Goal: Task Accomplishment & Management: Use online tool/utility

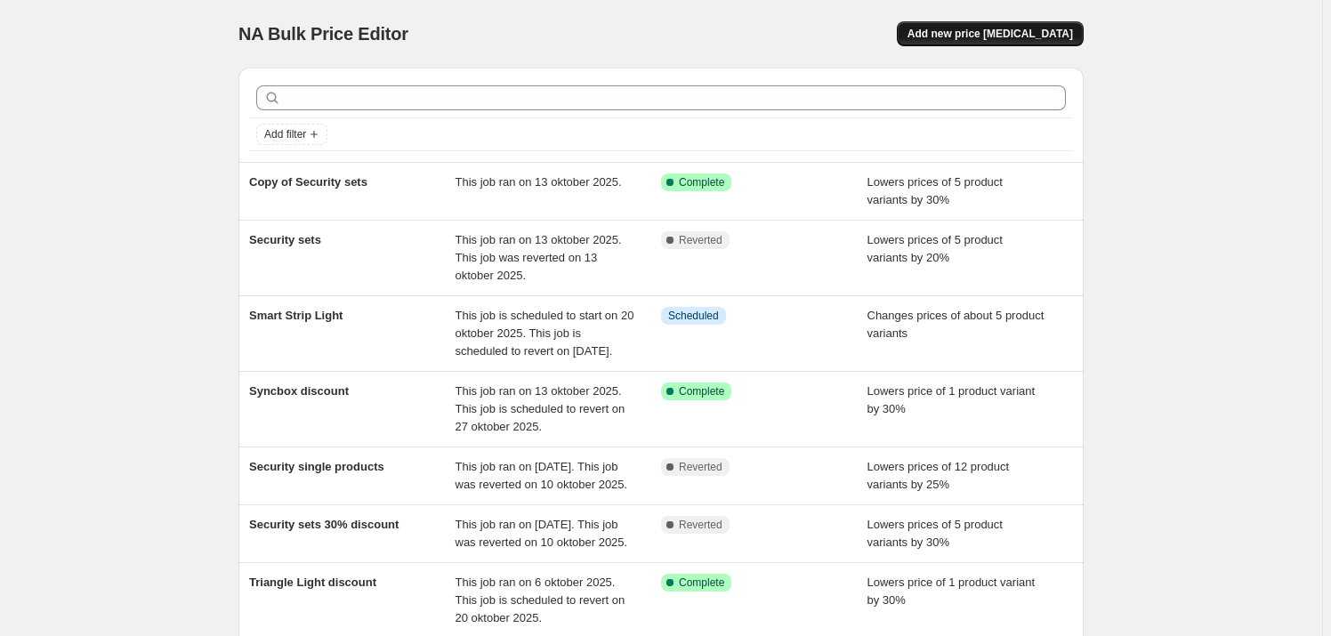
click at [1005, 40] on span "Add new price [MEDICAL_DATA]" at bounding box center [991, 34] width 166 height 14
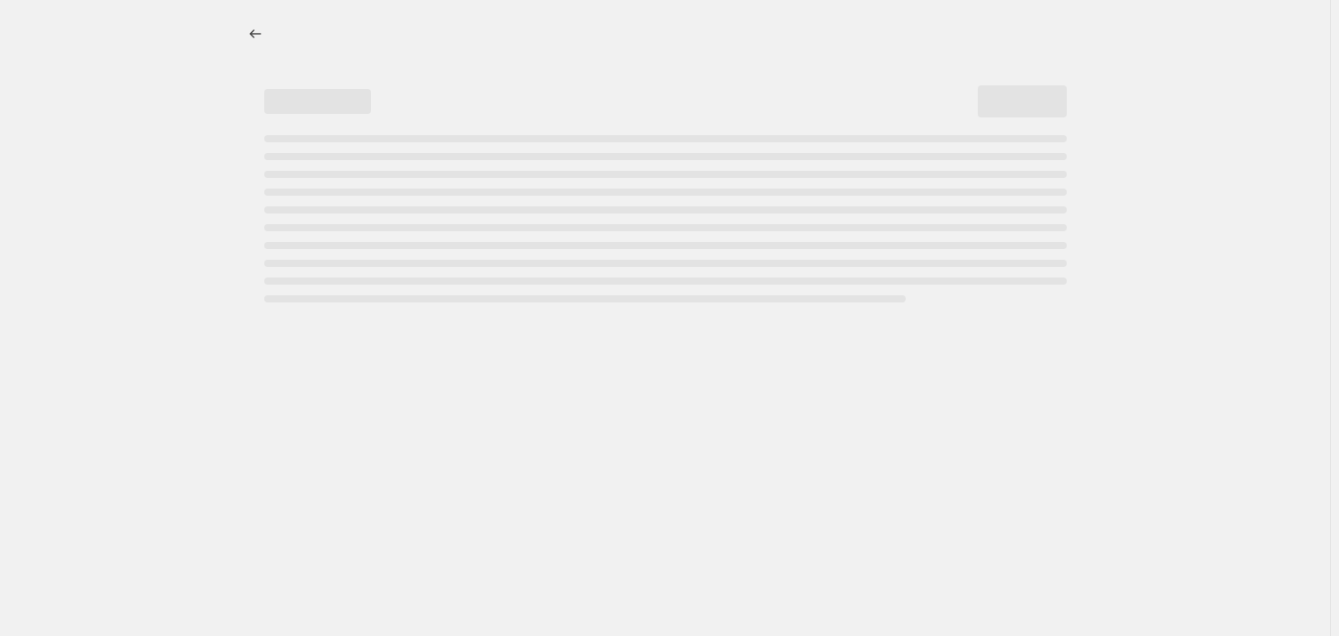
select select "percentage"
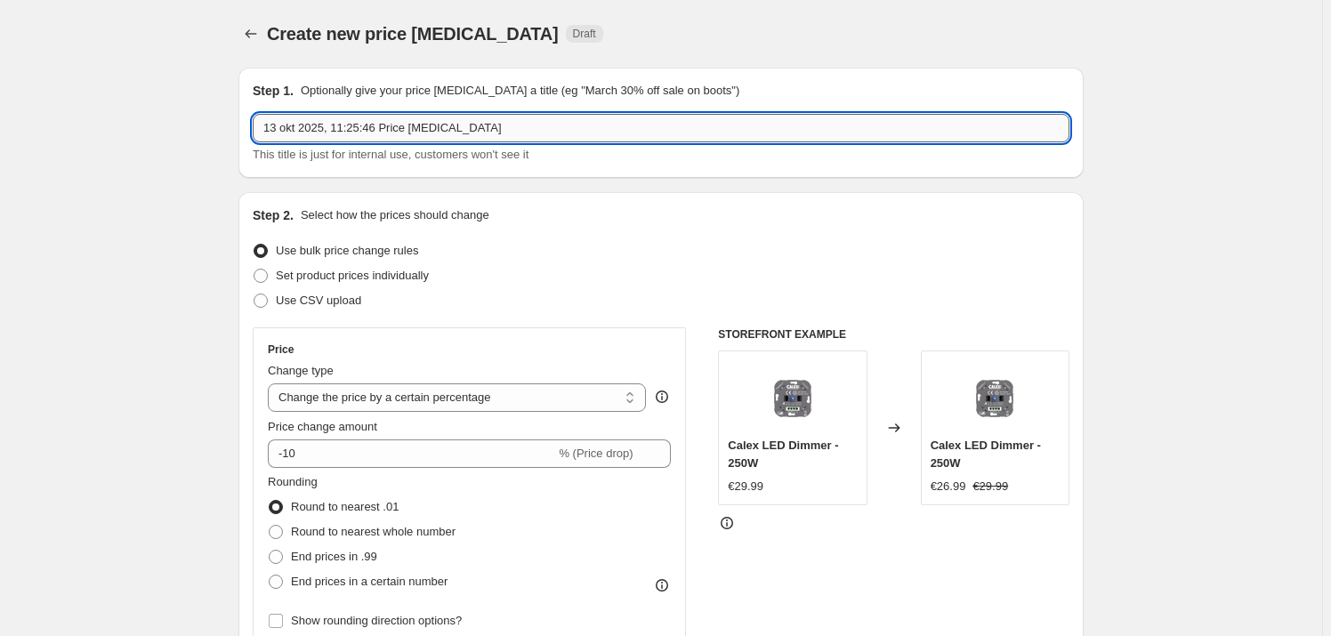
click at [356, 126] on input "13 okt 2025, 11:25:46 Price [MEDICAL_DATA]" at bounding box center [661, 128] width 817 height 28
type input "Plafondverlichting korting"
click at [582, 268] on div "Set product prices individually" at bounding box center [661, 275] width 817 height 25
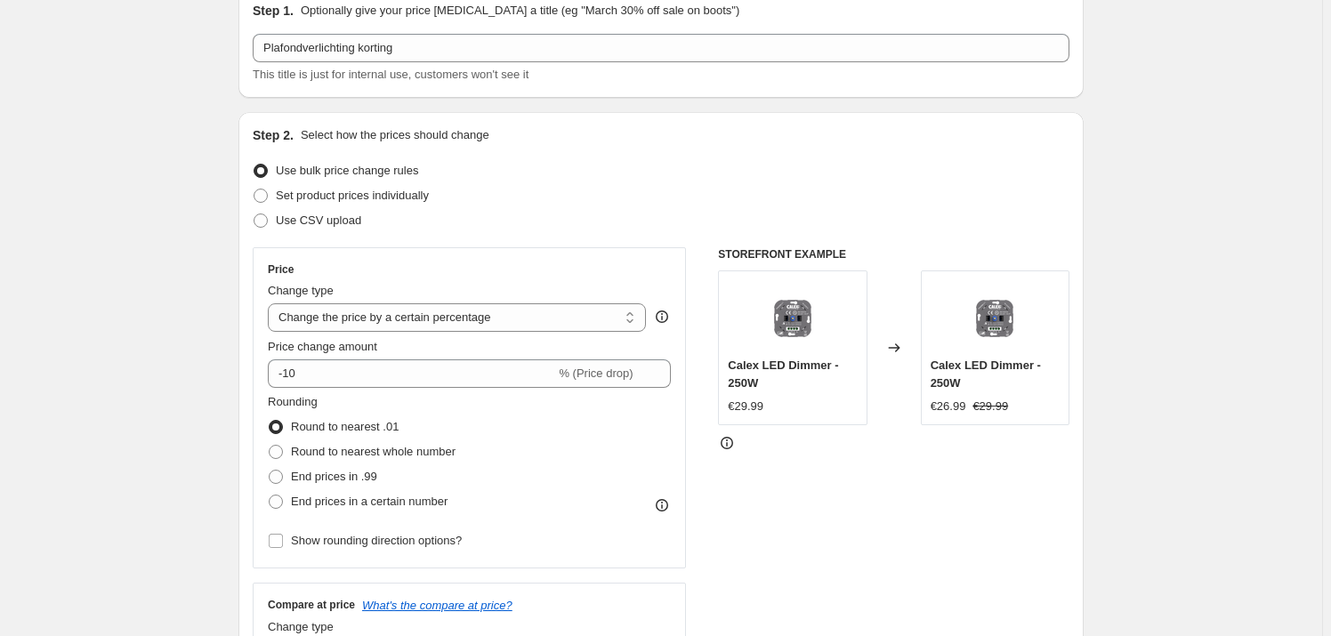
scroll to position [80, 0]
click at [376, 189] on span "Set product prices individually" at bounding box center [352, 195] width 153 height 13
click at [255, 189] on input "Set product prices individually" at bounding box center [254, 189] width 1 height 1
radio input "true"
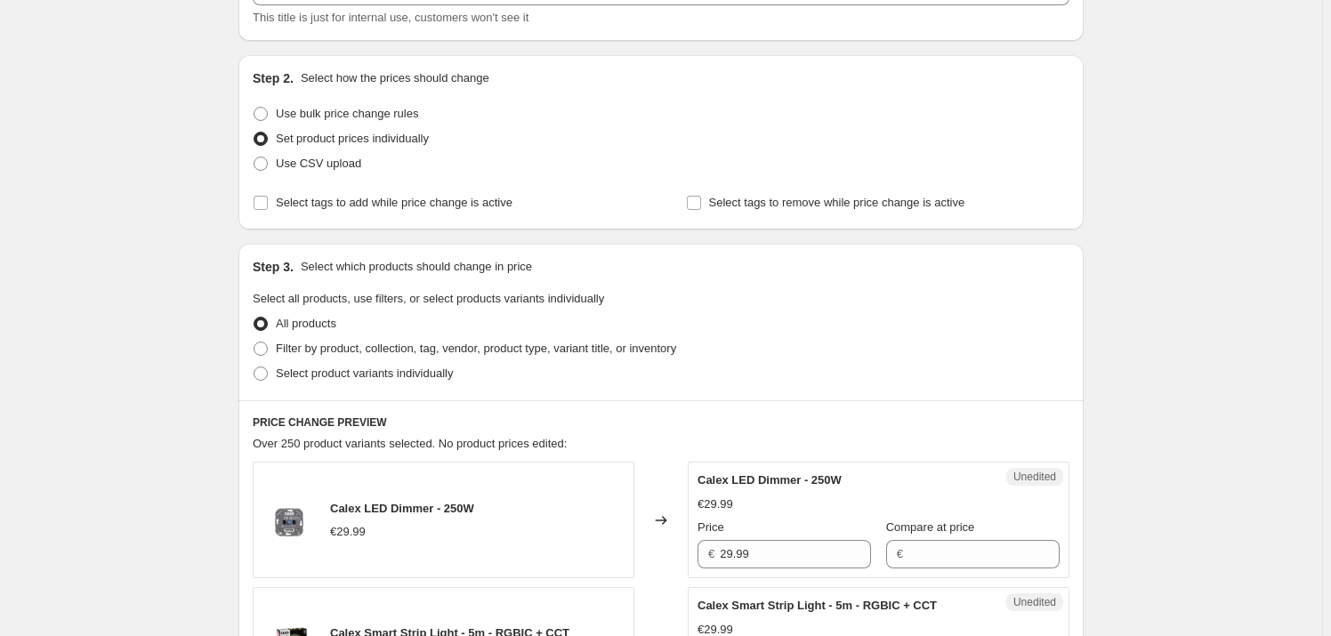
scroll to position [161, 0]
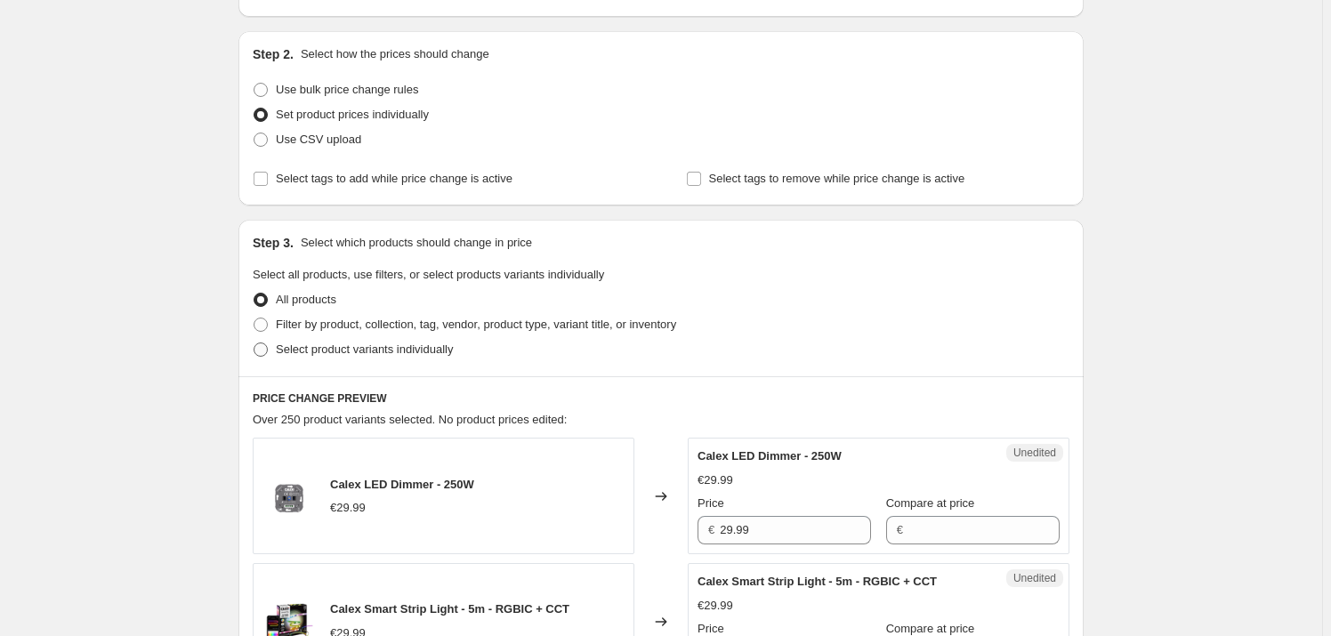
click at [311, 343] on span "Select product variants individually" at bounding box center [364, 349] width 177 height 13
click at [255, 343] on input "Select product variants individually" at bounding box center [254, 343] width 1 height 1
radio input "true"
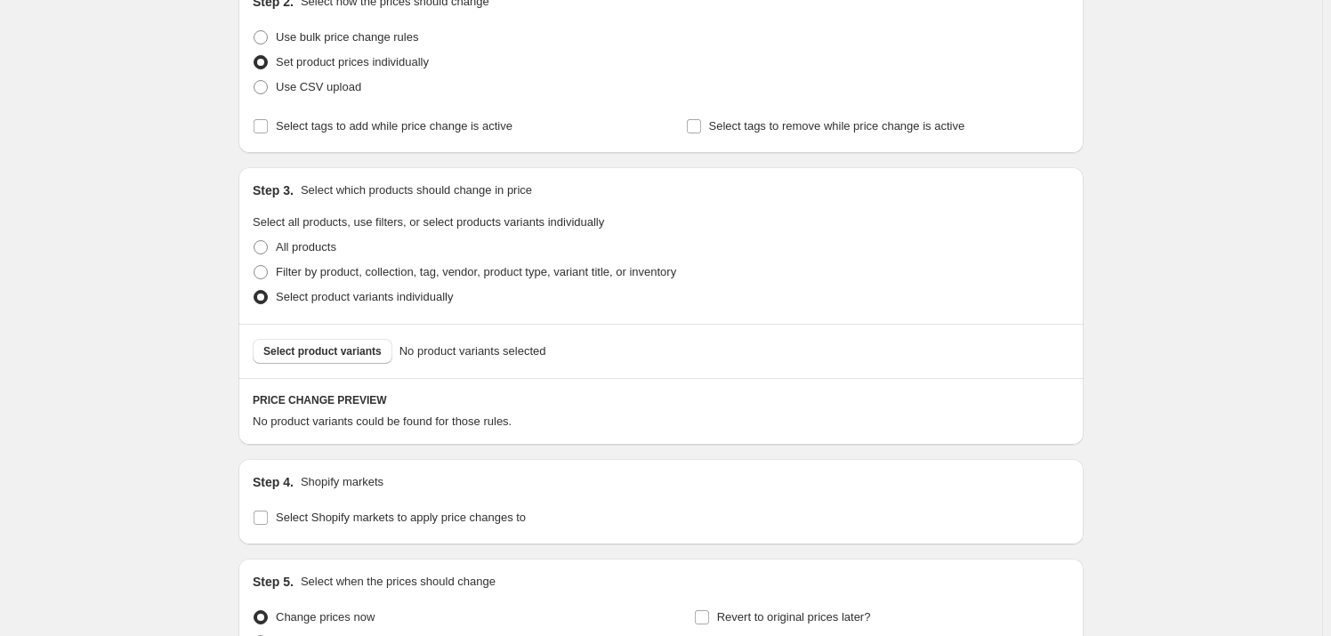
scroll to position [242, 0]
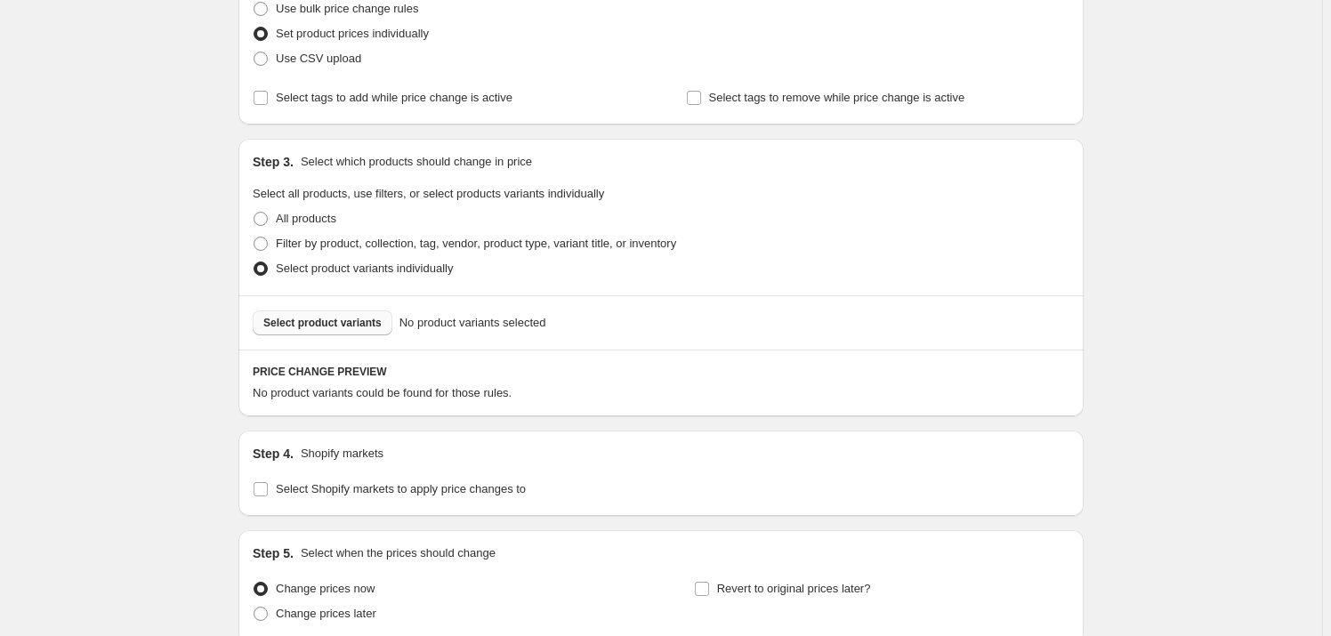
click at [293, 324] on span "Select product variants" at bounding box center [322, 323] width 118 height 14
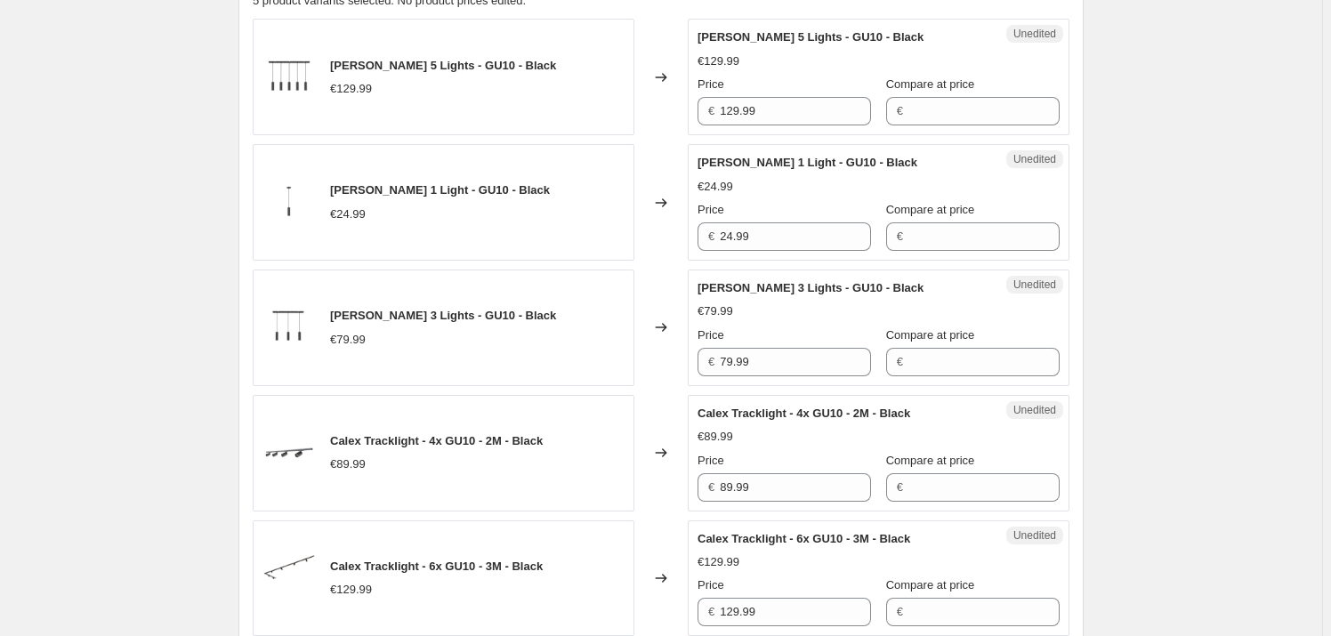
scroll to position [728, 0]
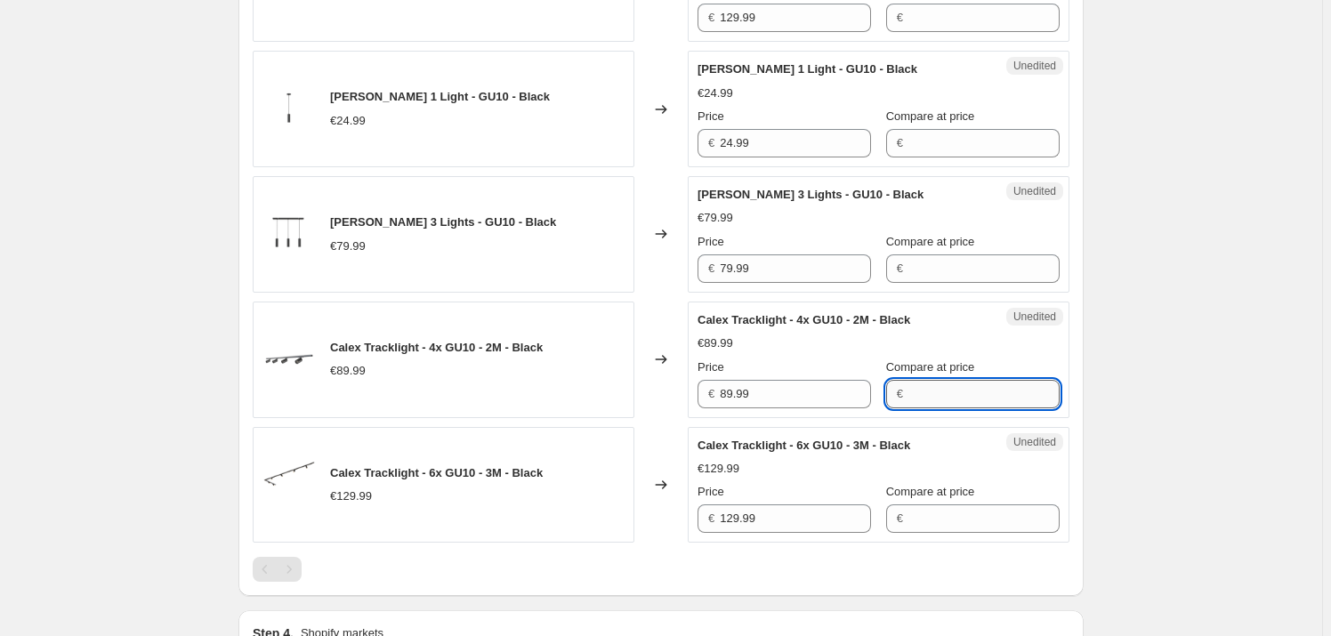
click at [950, 398] on input "Compare at price" at bounding box center [984, 394] width 151 height 28
type input "71.99"
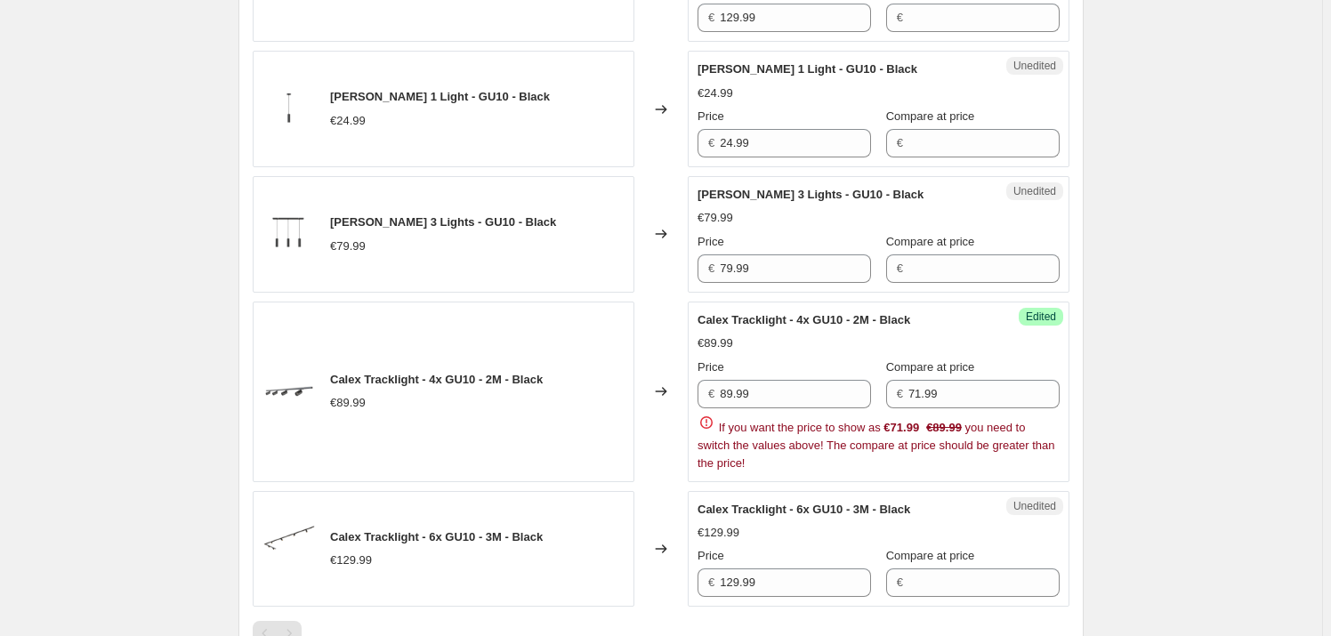
click at [1163, 377] on div "Create new price [MEDICAL_DATA]. This page is ready Create new price [MEDICAL_D…" at bounding box center [661, 154] width 1322 height 1764
drag, startPoint x: 943, startPoint y: 385, endPoint x: 907, endPoint y: 389, distance: 36.7
click at [907, 389] on div "€ 71.99" at bounding box center [973, 394] width 174 height 28
click at [763, 391] on input "89.99" at bounding box center [795, 394] width 151 height 28
click at [763, 390] on input "89.99" at bounding box center [795, 394] width 151 height 28
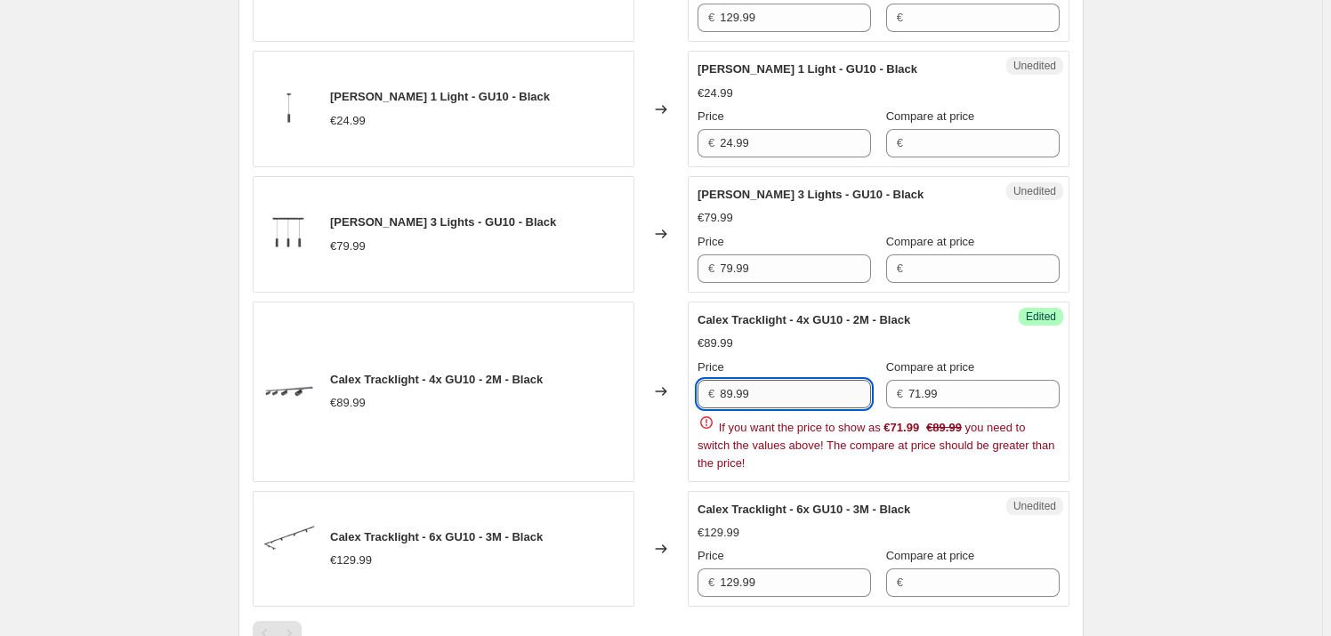
click at [763, 390] on input "89.99" at bounding box center [795, 394] width 151 height 28
paste input "71"
type input "71.99"
click at [926, 380] on input "71.99" at bounding box center [984, 394] width 151 height 28
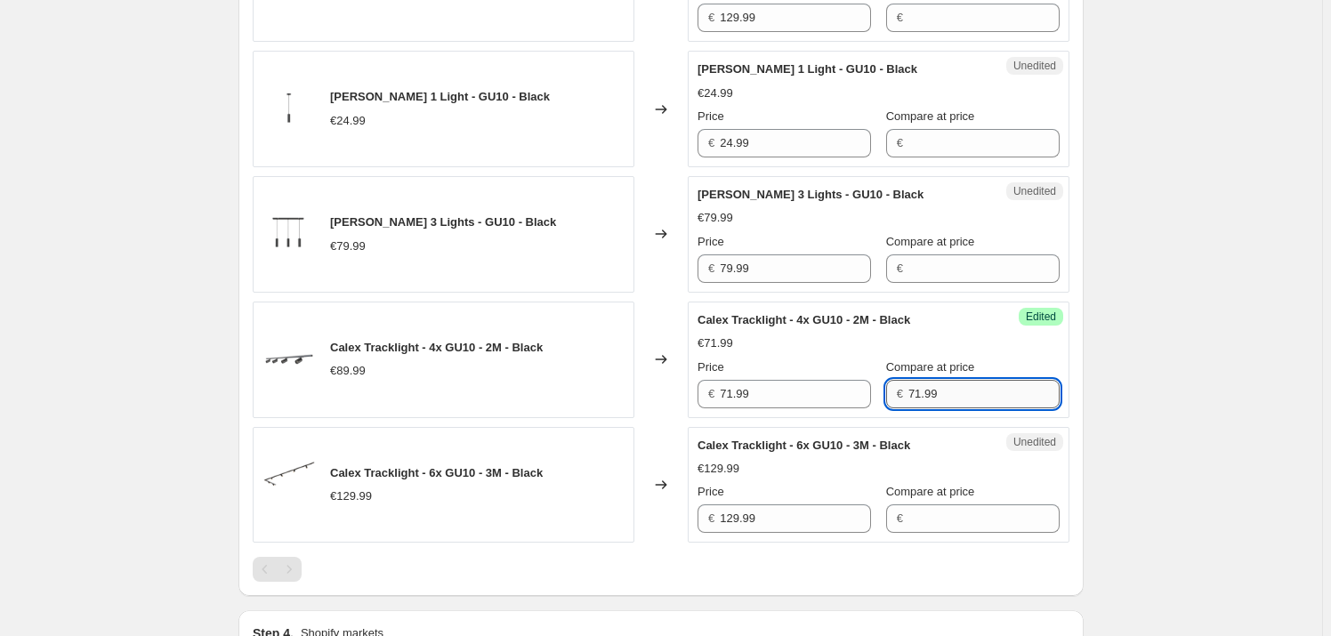
click at [926, 389] on input "71.99" at bounding box center [984, 394] width 151 height 28
click at [909, 391] on input "71.99" at bounding box center [984, 394] width 151 height 28
type input "89.99"
click at [1201, 387] on div "Create new price [MEDICAL_DATA]. This page is ready Create new price [MEDICAL_D…" at bounding box center [661, 122] width 1322 height 1700
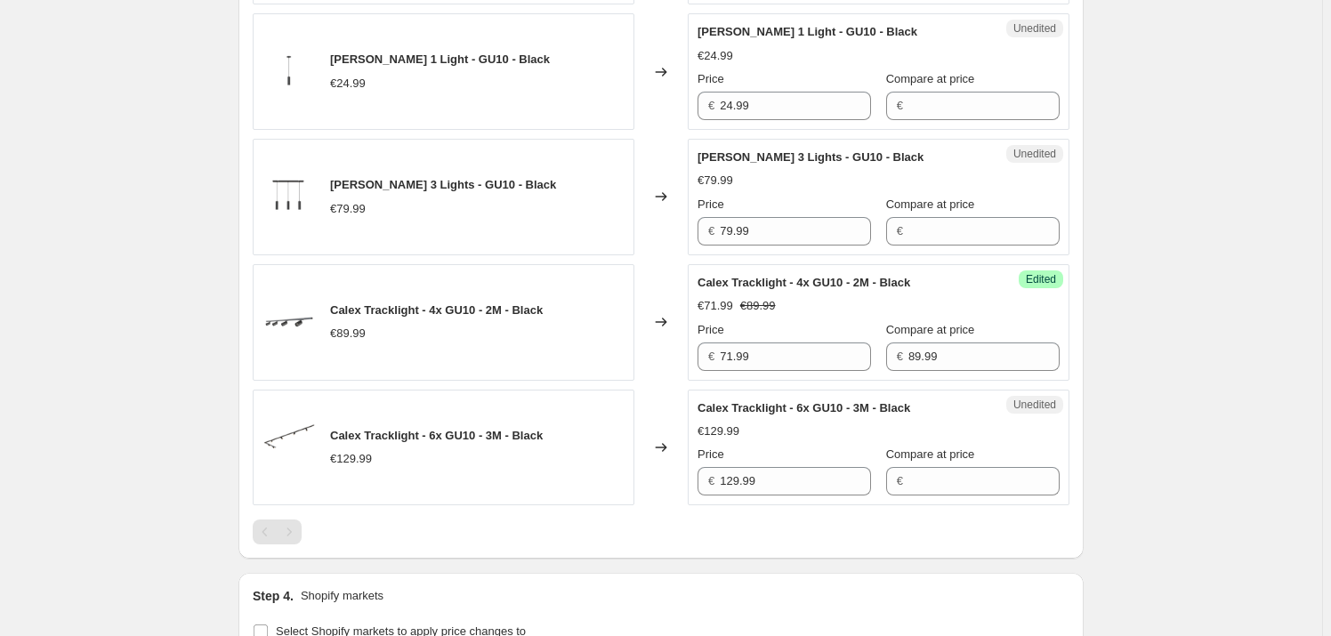
scroll to position [738, 0]
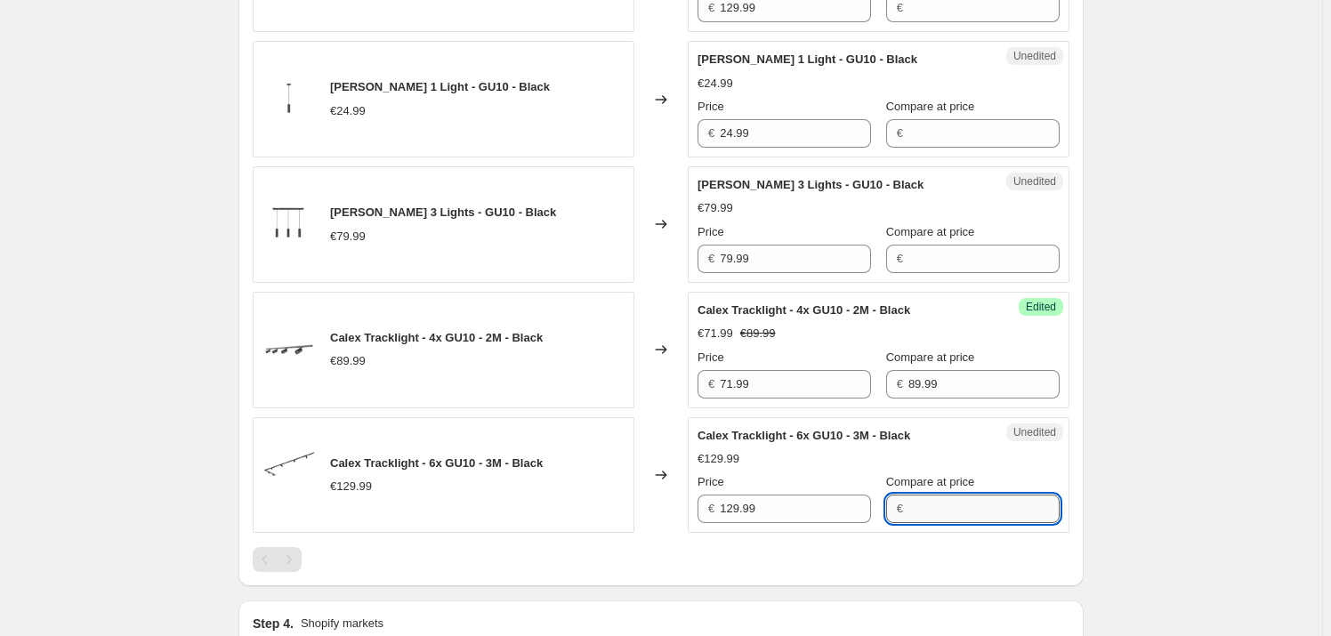
click at [916, 513] on input "Compare at price" at bounding box center [984, 509] width 151 height 28
type input "97"
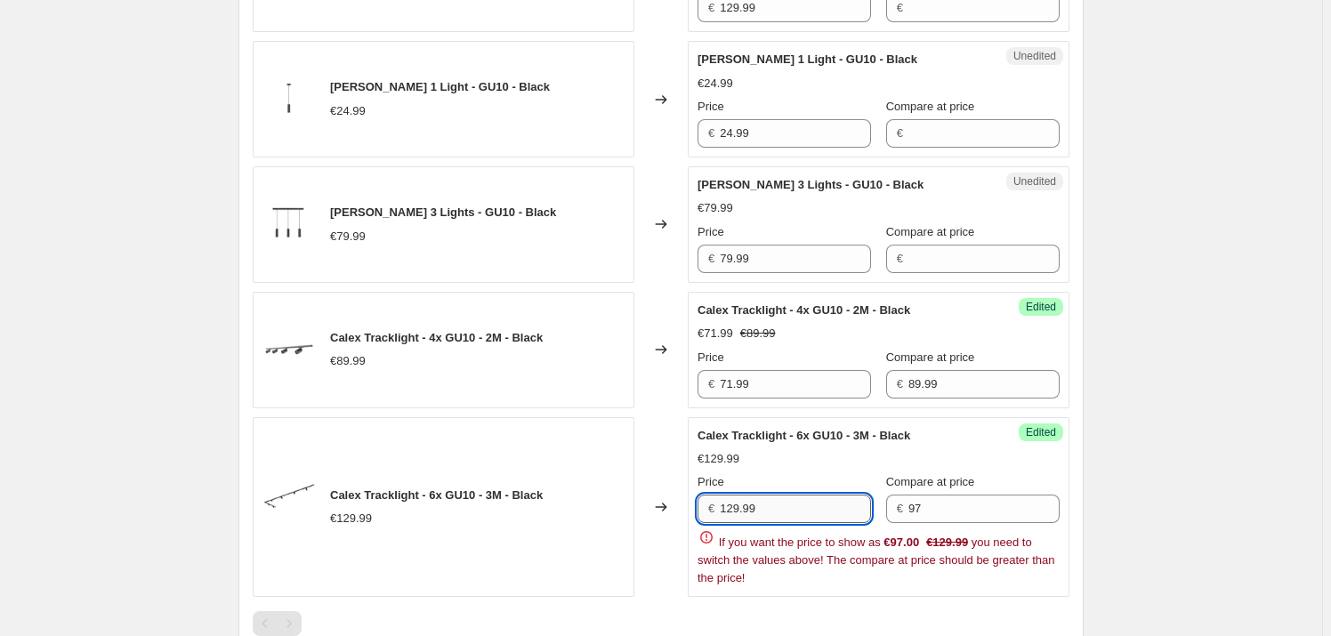
click at [776, 508] on input "129.99" at bounding box center [795, 509] width 151 height 28
type input "97.49"
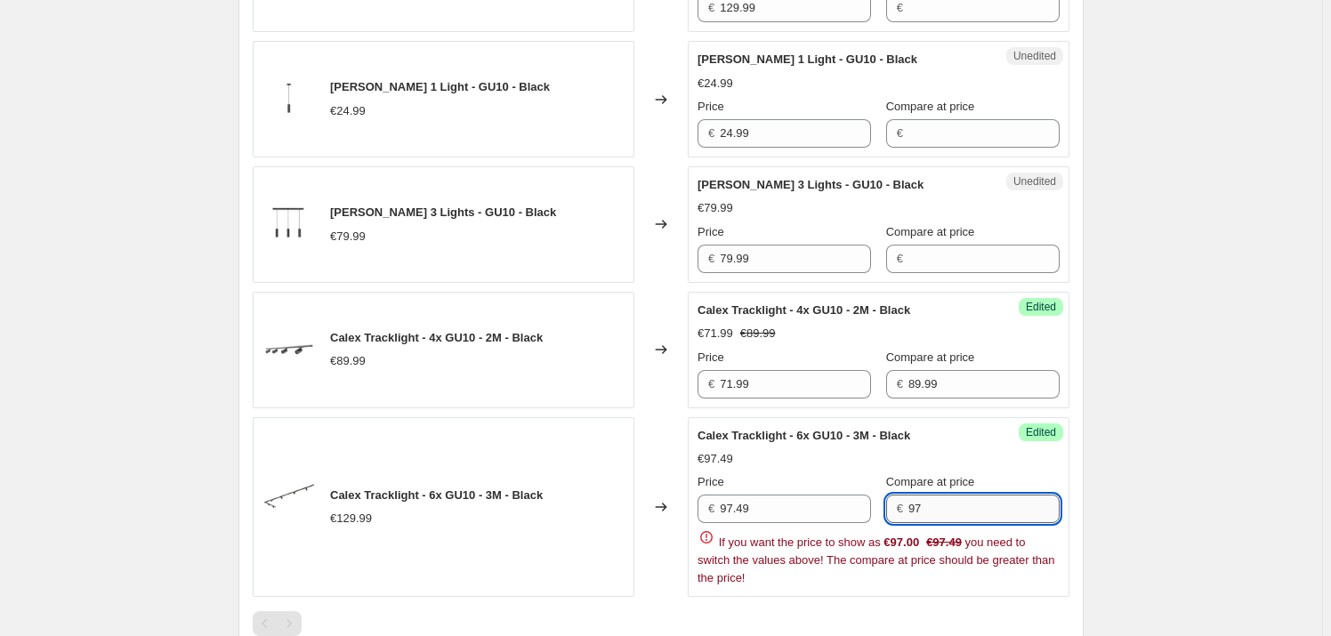
click at [973, 498] on input "97" at bounding box center [984, 509] width 151 height 28
click at [970, 501] on input "97" at bounding box center [984, 509] width 151 height 28
click at [969, 501] on input "97" at bounding box center [984, 509] width 151 height 28
type input "129.99"
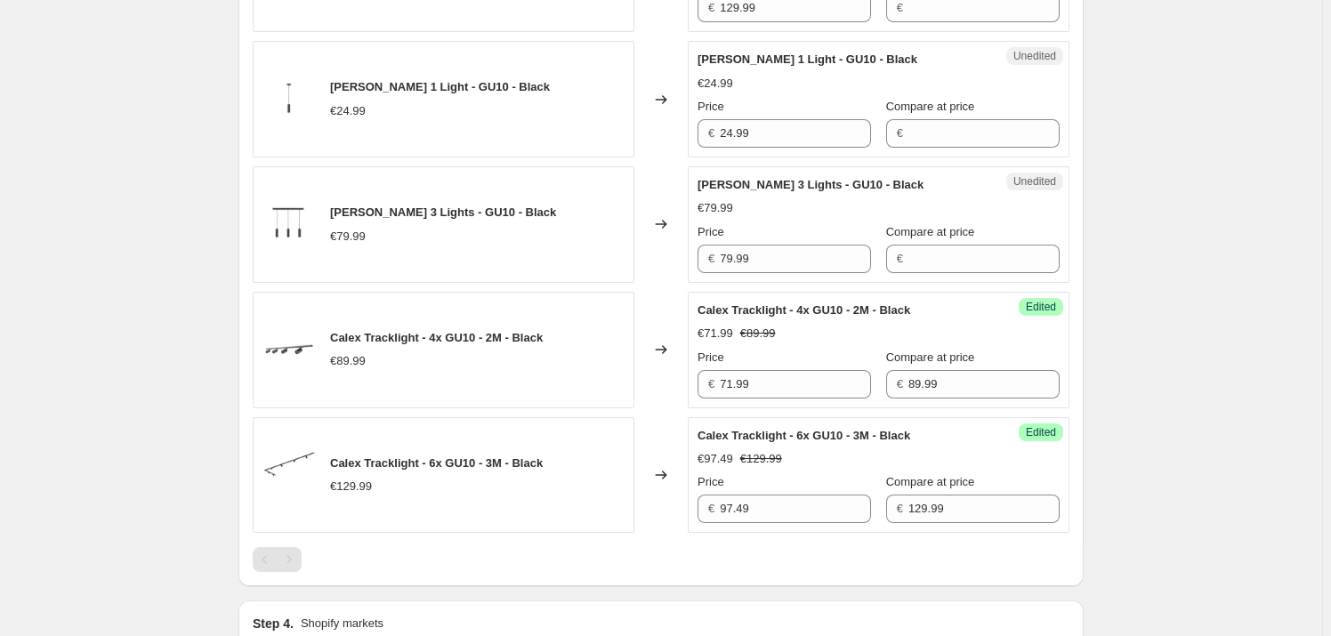
click at [1163, 449] on div "Create new price [MEDICAL_DATA]. This page is ready Create new price [MEDICAL_D…" at bounding box center [661, 112] width 1322 height 1700
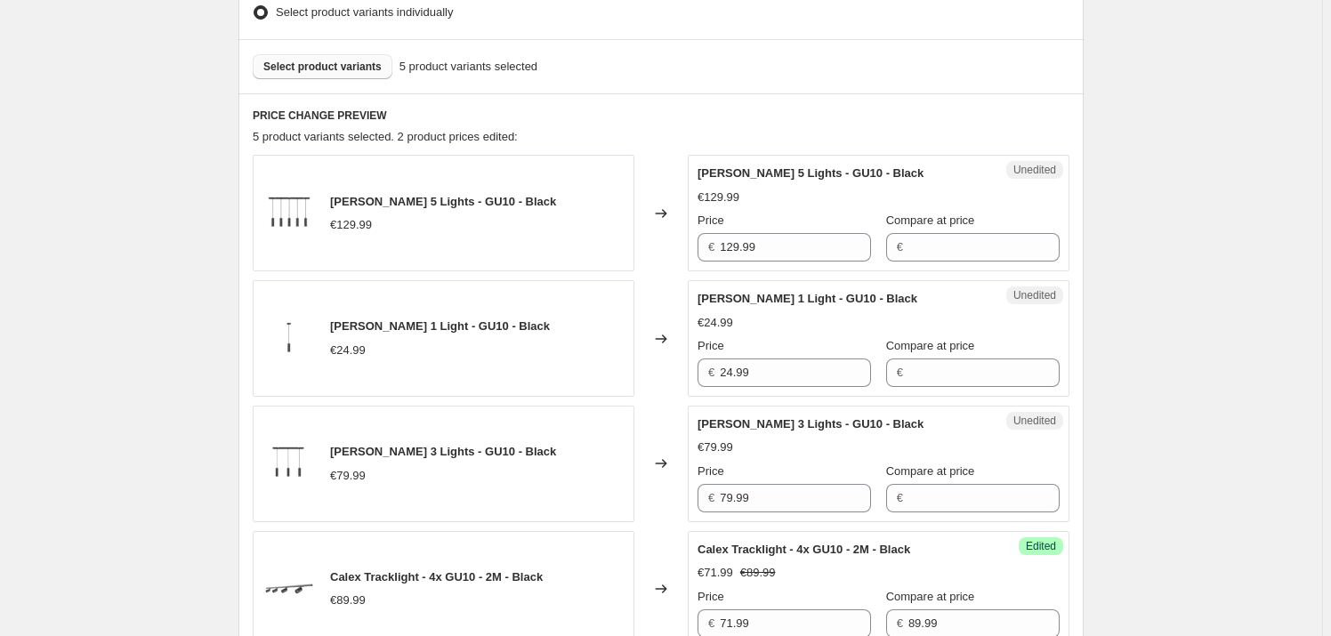
scroll to position [495, 0]
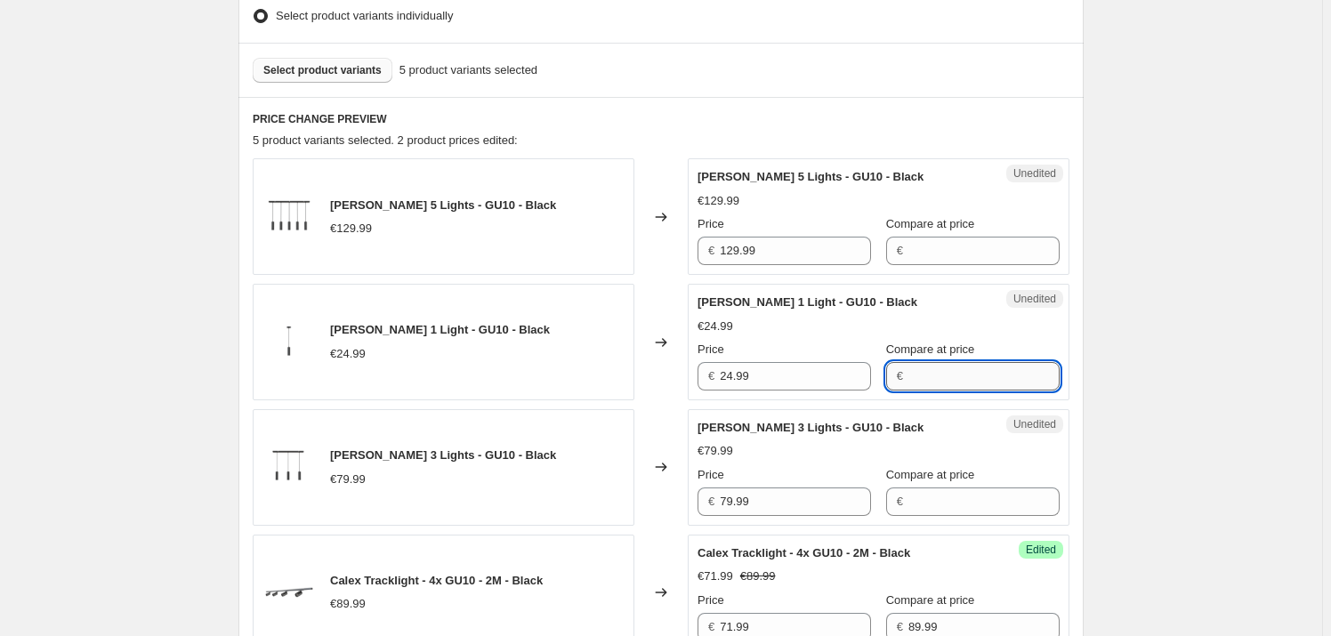
click at [926, 376] on input "Compare at price" at bounding box center [984, 376] width 151 height 28
type input "24.99"
click at [779, 369] on input "24.99" at bounding box center [795, 376] width 151 height 28
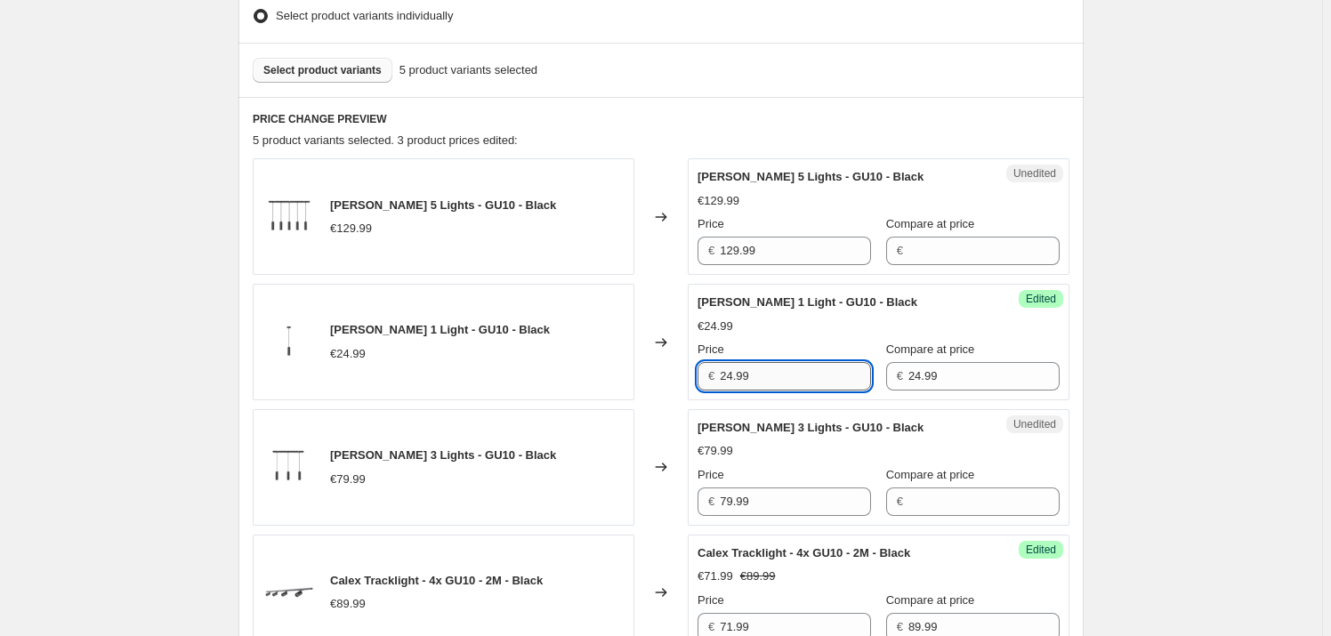
click at [779, 369] on input "24.99" at bounding box center [795, 376] width 151 height 28
type input "19.99"
click at [1174, 375] on div "Create new price [MEDICAL_DATA]. This page is ready Create new price [MEDICAL_D…" at bounding box center [661, 355] width 1322 height 1700
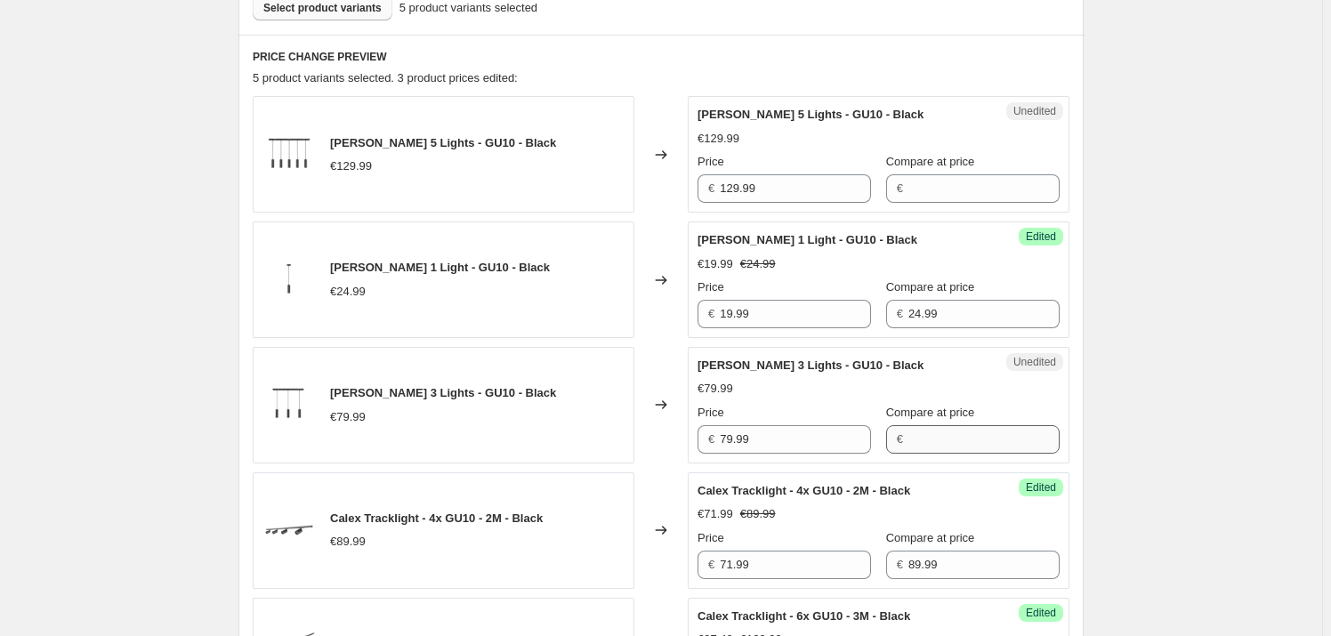
scroll to position [657, 0]
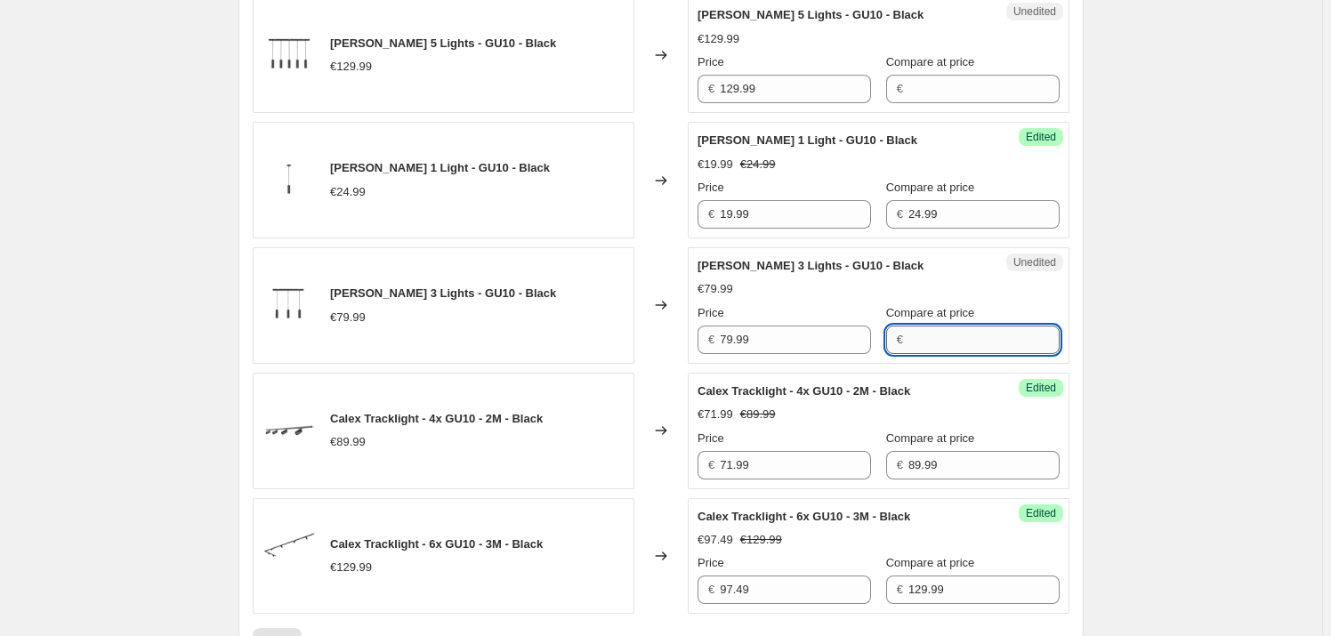
click at [934, 344] on input "Compare at price" at bounding box center [984, 340] width 151 height 28
type input "6"
type input "79.99"
drag, startPoint x: 780, startPoint y: 317, endPoint x: 773, endPoint y: 325, distance: 10.1
click at [780, 316] on div "Price" at bounding box center [785, 313] width 174 height 18
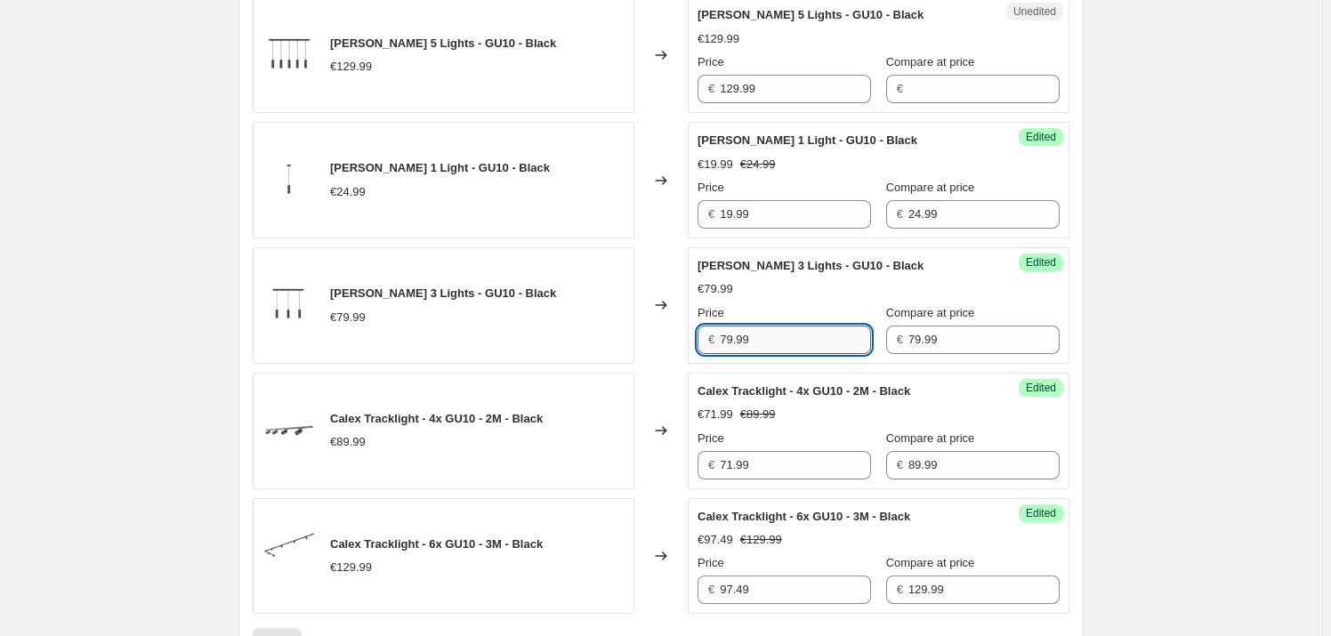
click at [732, 340] on input "79.99" at bounding box center [795, 340] width 151 height 28
type input "64.99"
click at [1185, 287] on div "Create new price [MEDICAL_DATA]. This page is ready Create new price [MEDICAL_D…" at bounding box center [661, 193] width 1322 height 1700
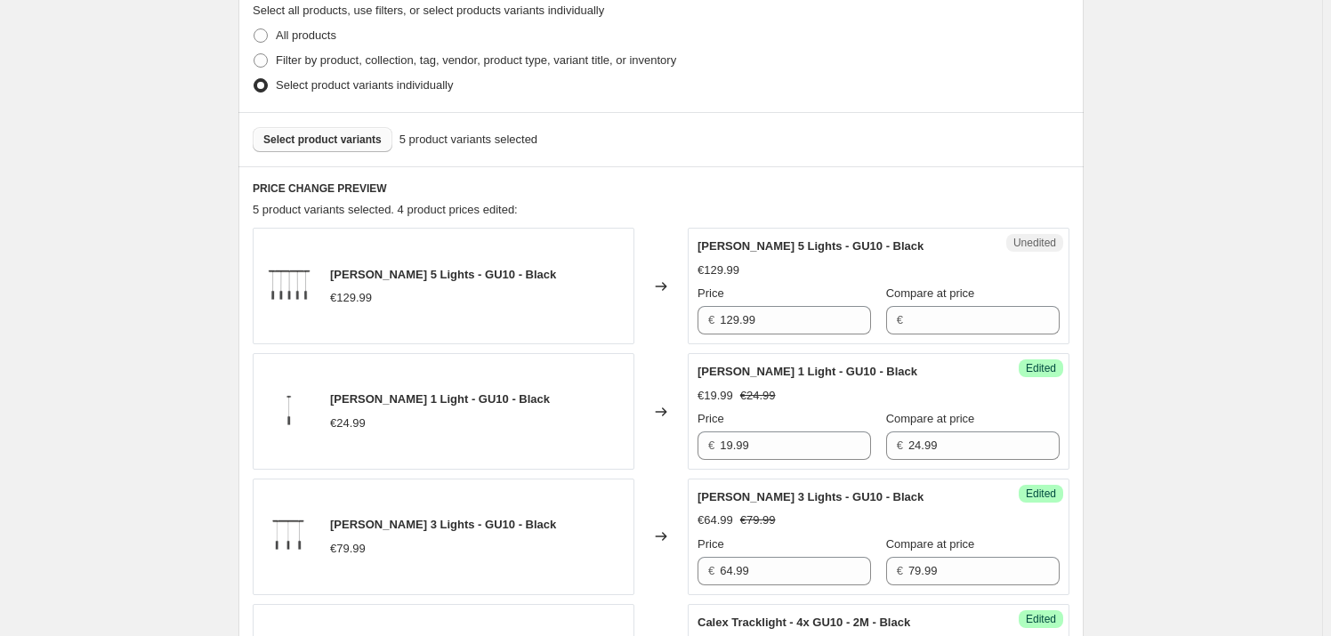
scroll to position [414, 0]
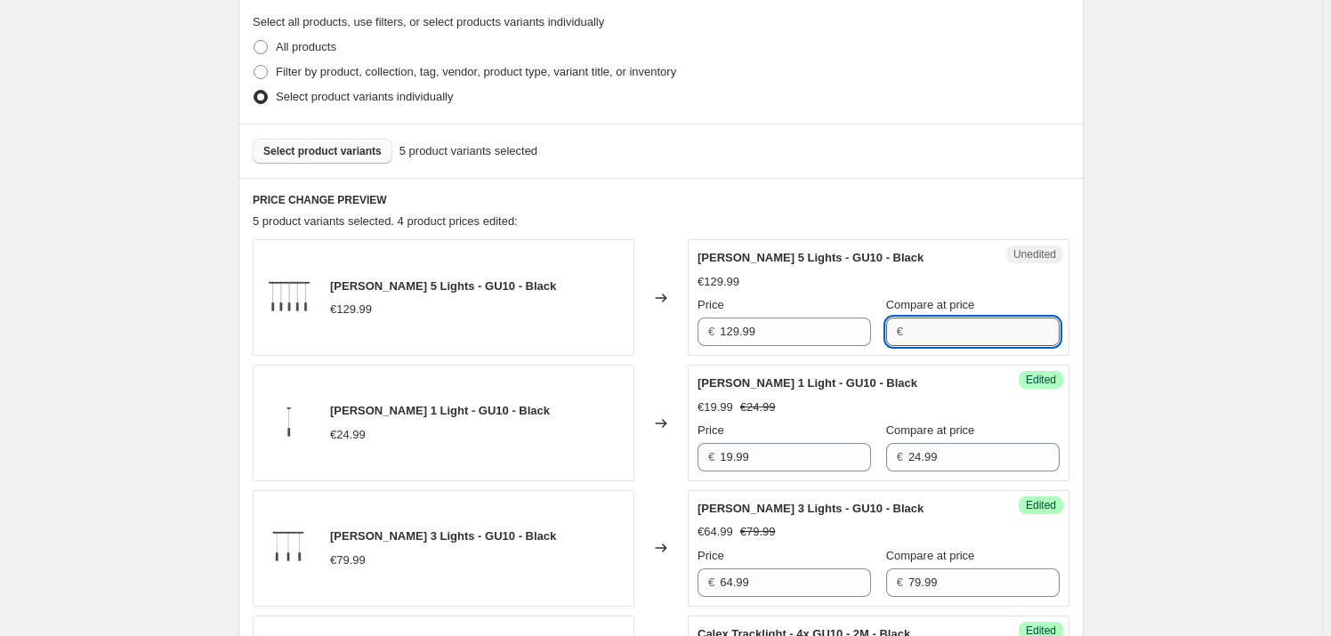
click at [938, 333] on input "Compare at price" at bounding box center [984, 332] width 151 height 28
type input "129.99"
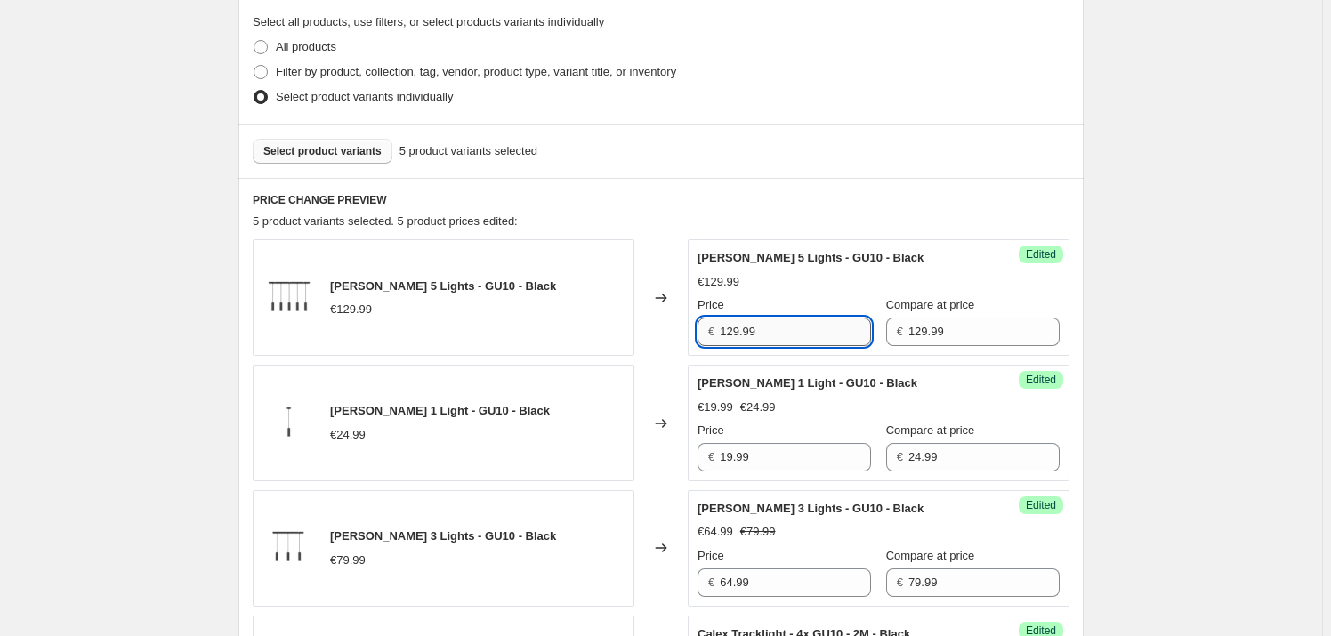
click at [780, 327] on input "129.99" at bounding box center [795, 332] width 151 height 28
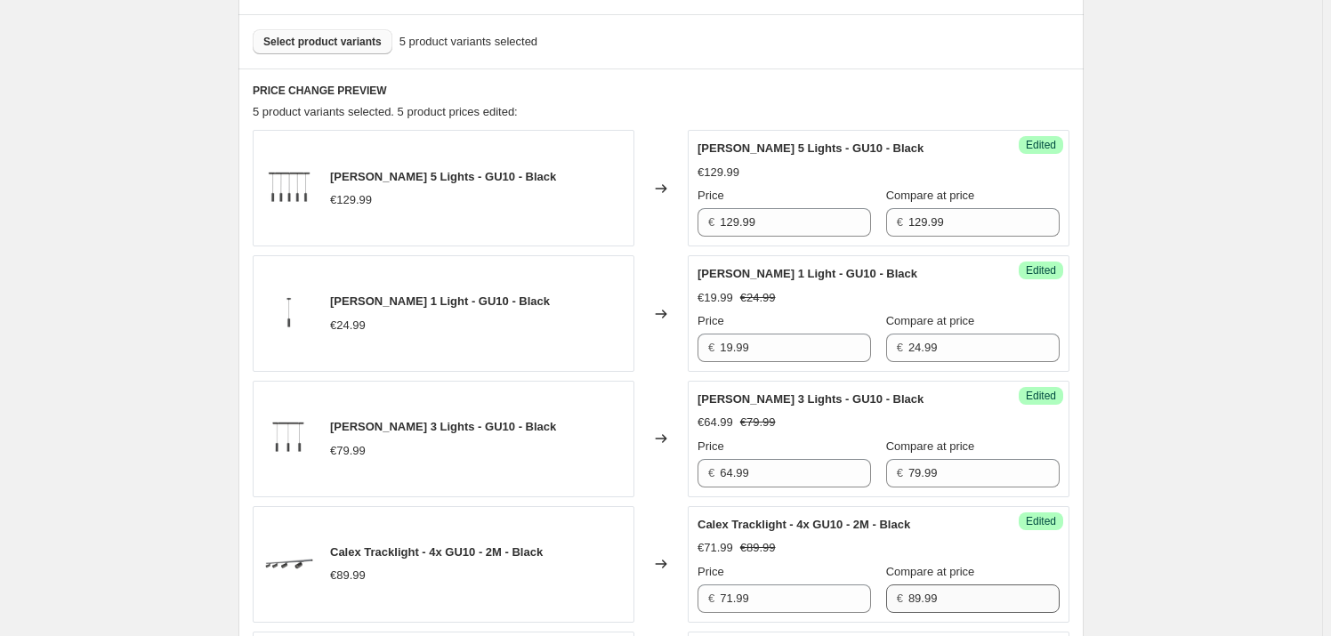
scroll to position [495, 0]
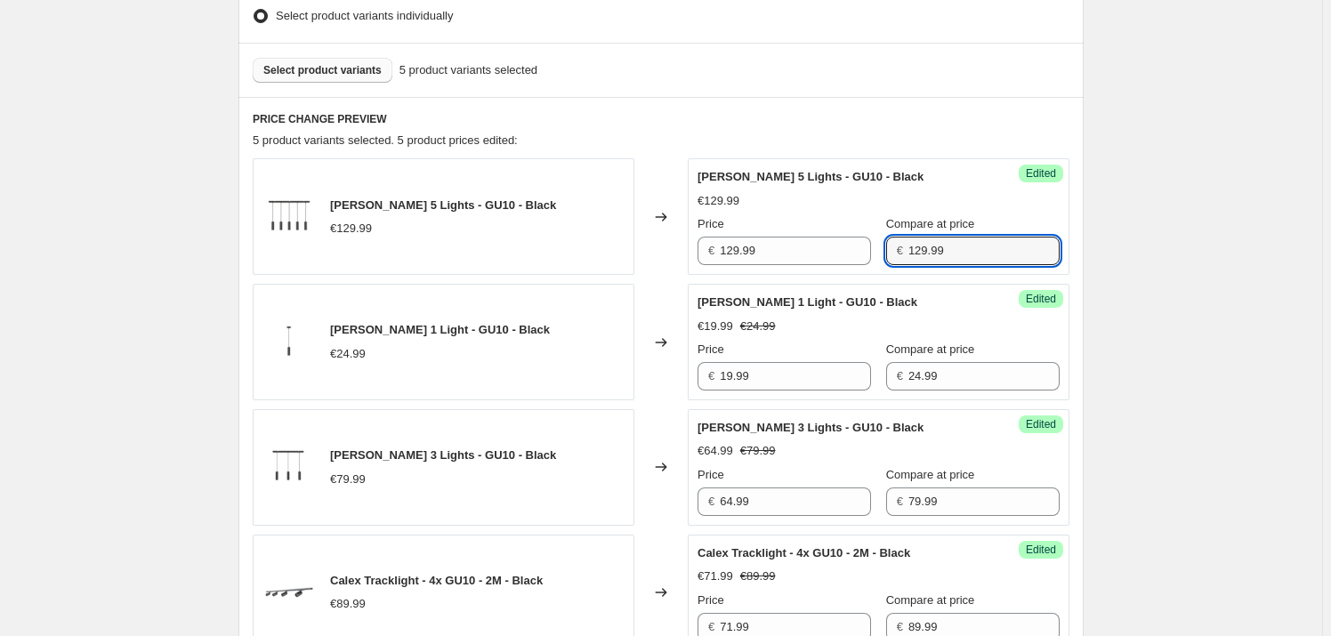
drag, startPoint x: 956, startPoint y: 252, endPoint x: 886, endPoint y: 252, distance: 69.4
click at [886, 252] on div "€ 129.99" at bounding box center [973, 251] width 174 height 28
click at [768, 253] on input "129.99" at bounding box center [795, 251] width 151 height 28
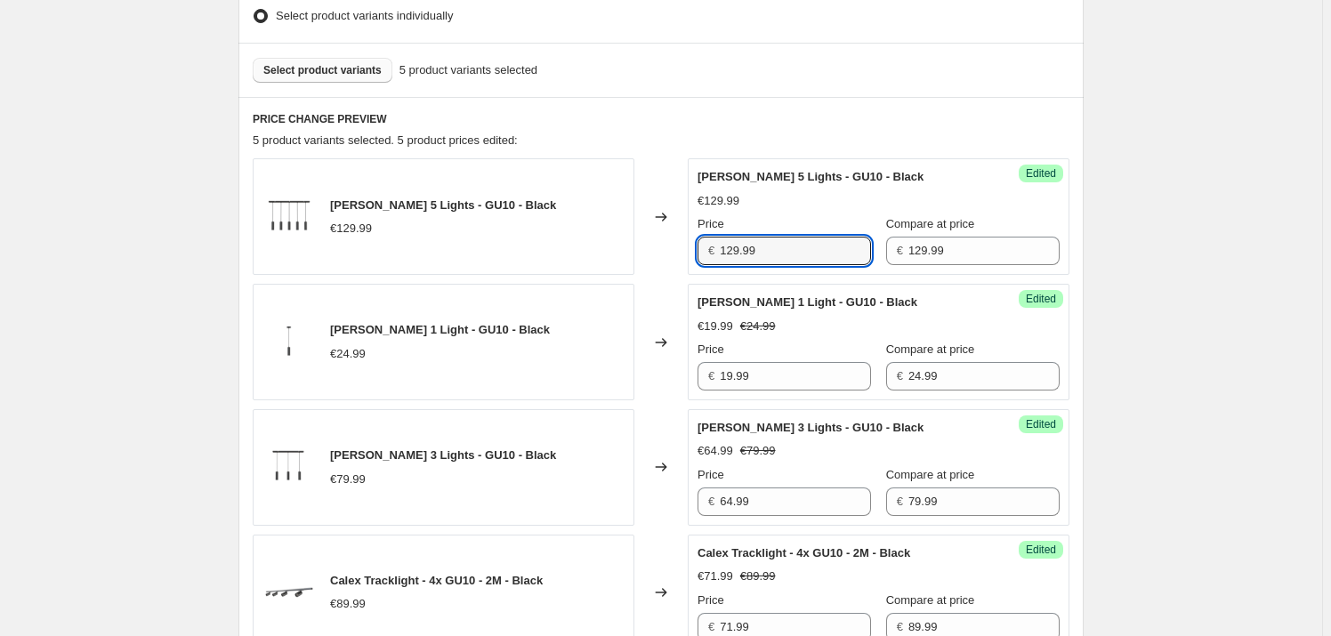
drag, startPoint x: 772, startPoint y: 247, endPoint x: 675, endPoint y: 253, distance: 97.1
click at [675, 253] on div "[PERSON_NAME] 5 Lights - GU10 - Black €129.99 Changed to Success Edited [PERSON…" at bounding box center [661, 216] width 817 height 117
type input "97.49"
click at [1267, 247] on div "Create new price [MEDICAL_DATA]. This page is ready Create new price [MEDICAL_D…" at bounding box center [661, 355] width 1322 height 1700
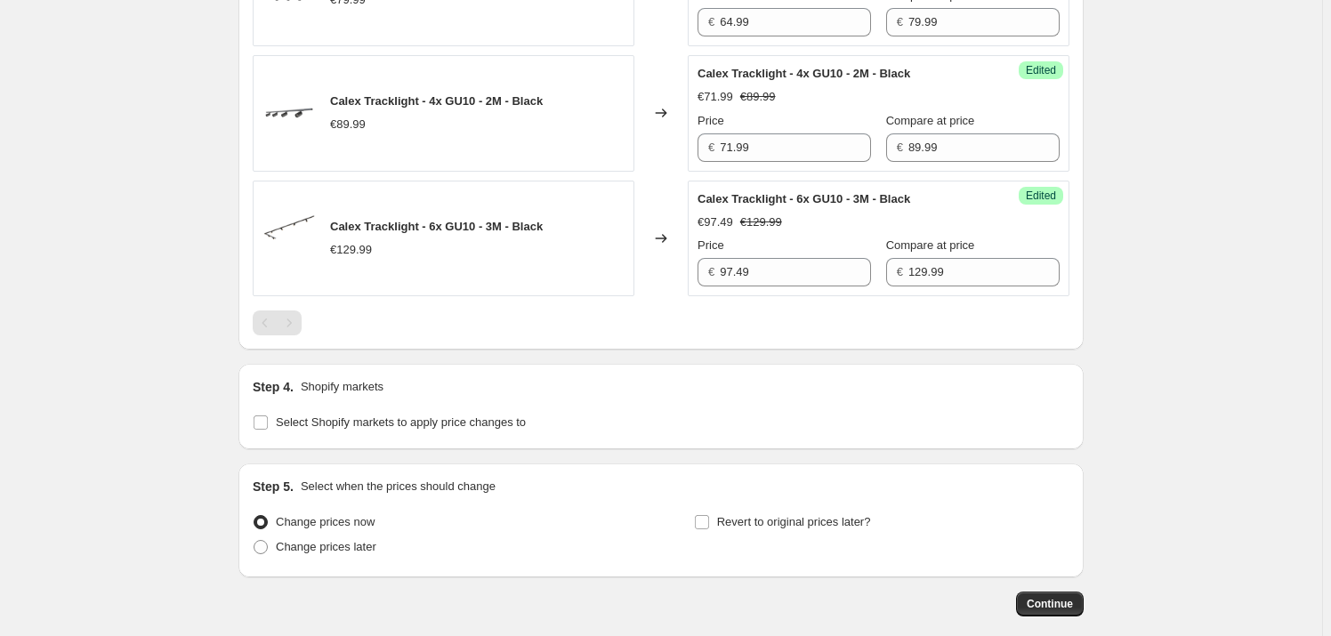
scroll to position [980, 0]
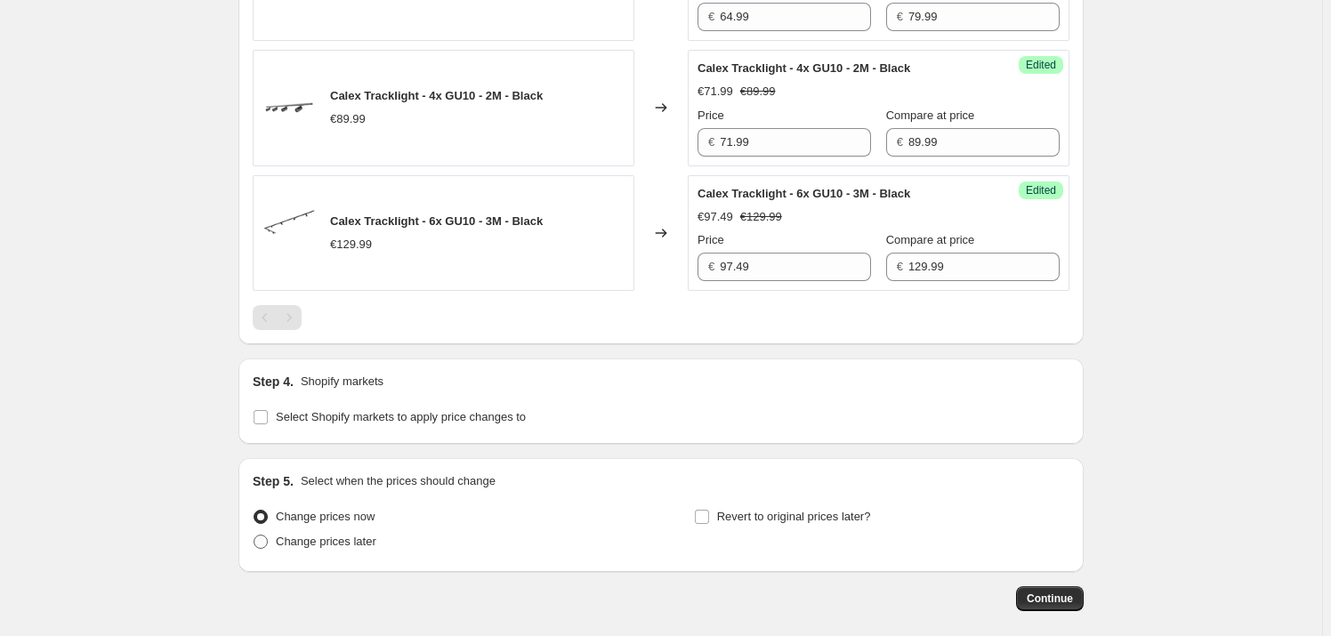
click at [317, 538] on span "Change prices later" at bounding box center [326, 541] width 101 height 13
click at [255, 536] on input "Change prices later" at bounding box center [254, 535] width 1 height 1
radio input "true"
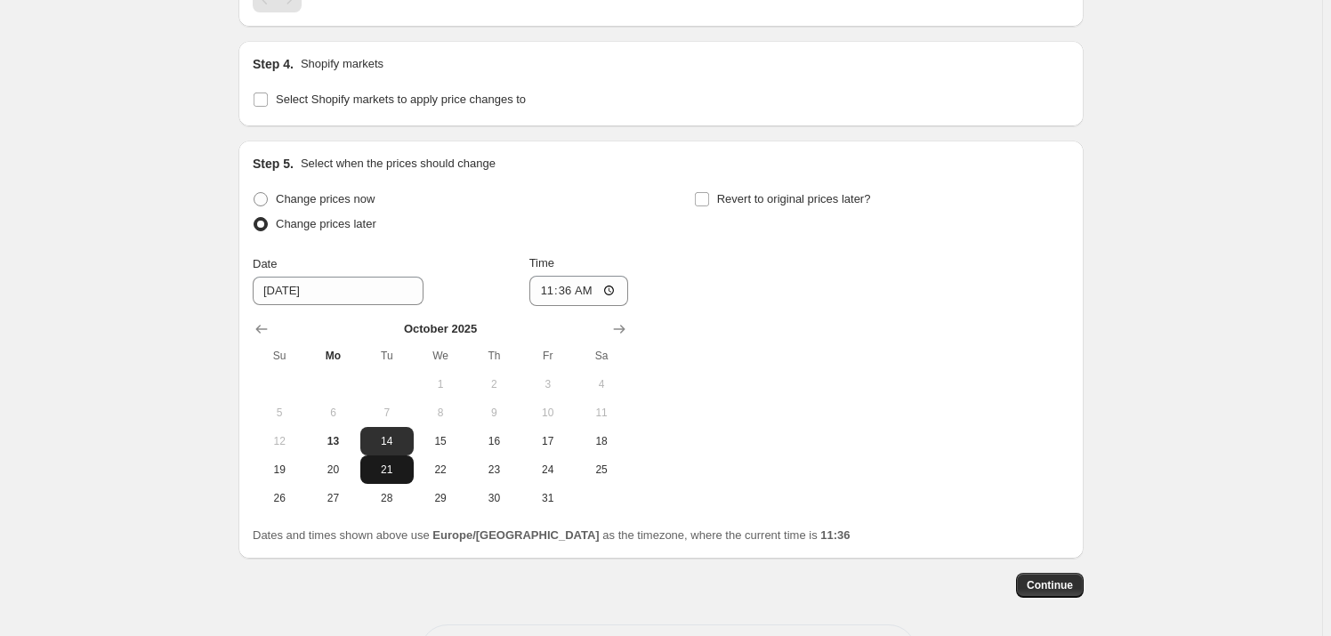
scroll to position [1304, 0]
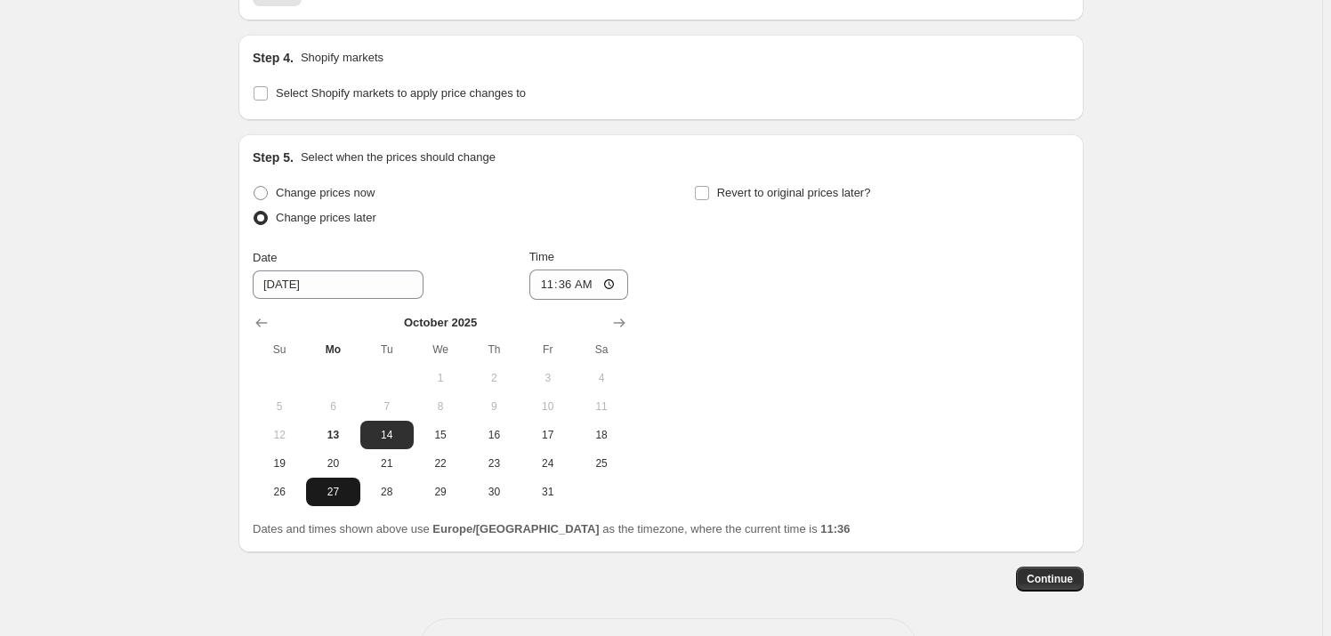
click at [338, 494] on span "27" at bounding box center [332, 492] width 39 height 14
type input "[DATE]"
click at [574, 282] on input "11:36" at bounding box center [579, 285] width 100 height 30
click at [593, 282] on input "00:36" at bounding box center [579, 285] width 100 height 30
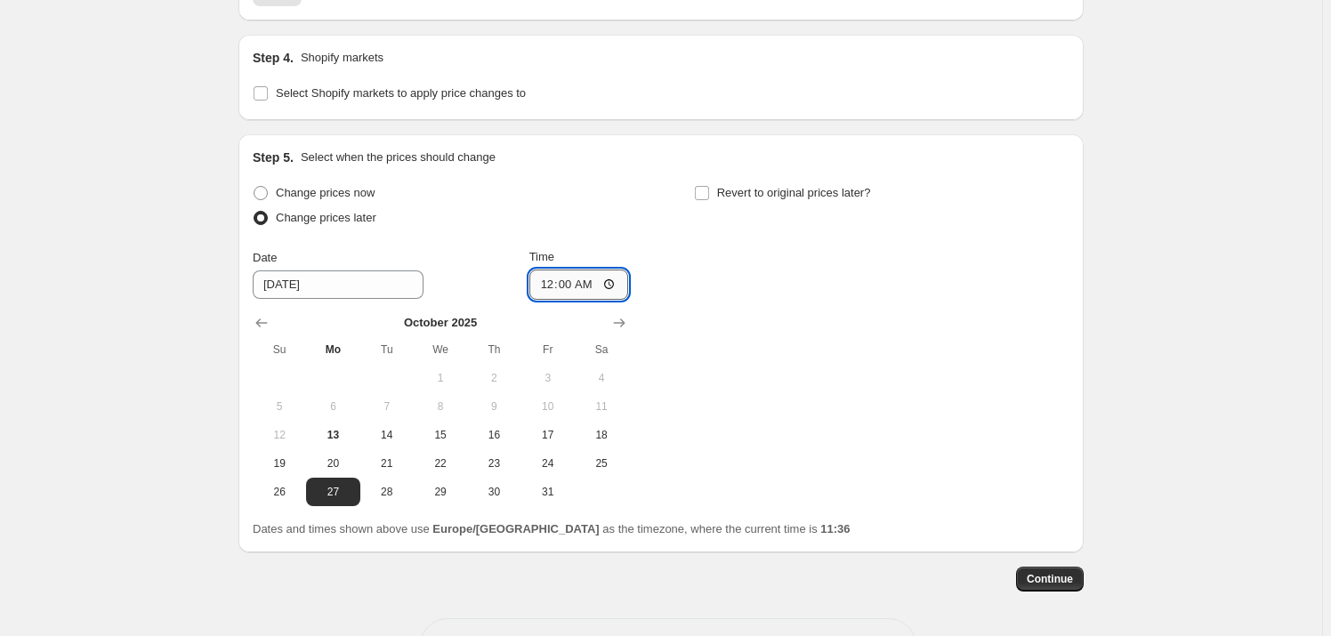
type input "00:01"
click at [745, 276] on div "Change prices now Change prices later Date [DATE] Time 00:[DATE] Mo Tu We Th Fr…" at bounding box center [661, 344] width 817 height 326
click at [752, 186] on span "Revert to original prices later?" at bounding box center [794, 192] width 154 height 13
click at [709, 186] on input "Revert to original prices later?" at bounding box center [702, 193] width 14 height 14
checkbox input "true"
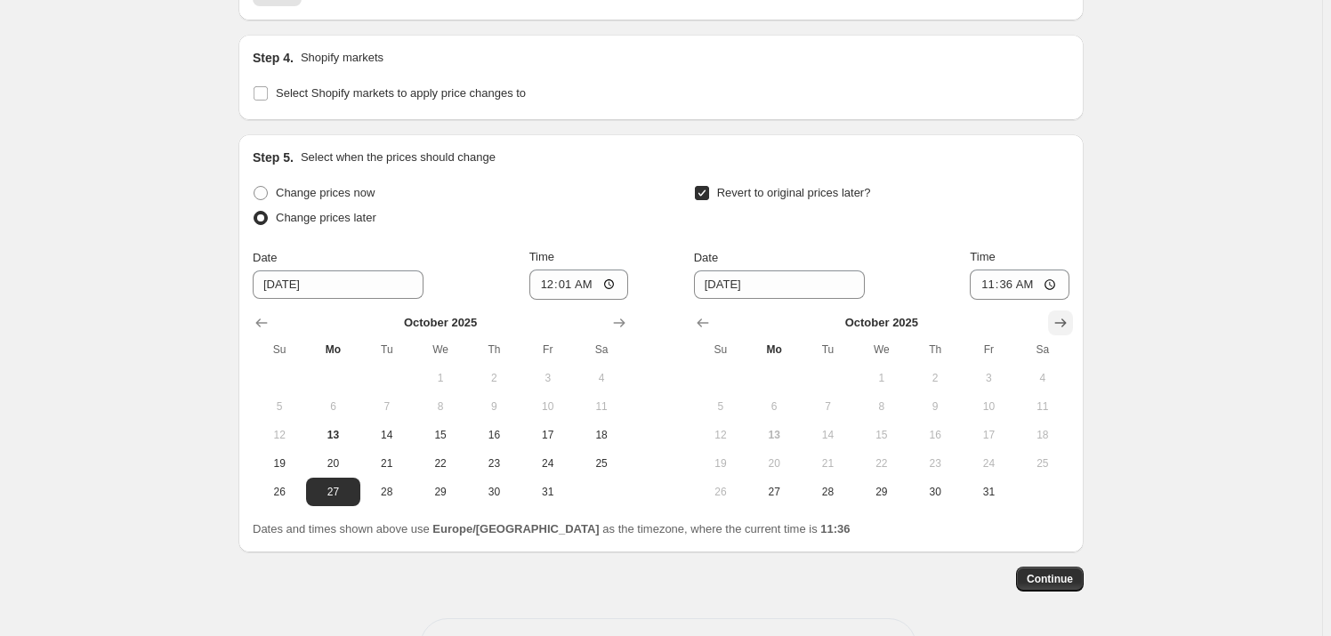
click at [1061, 318] on icon "Show next month, November 2025" at bounding box center [1061, 323] width 18 height 18
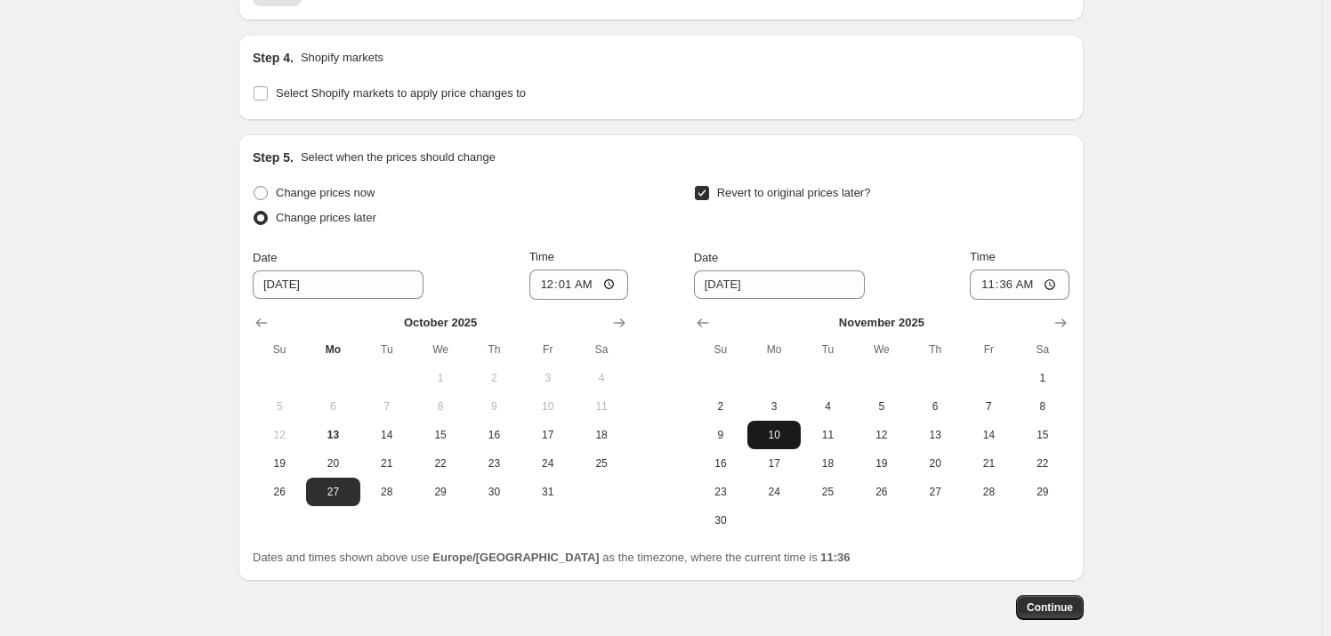
click at [775, 432] on span "10" at bounding box center [774, 435] width 39 height 14
click at [734, 433] on span "9" at bounding box center [720, 435] width 39 height 14
click at [782, 432] on span "10" at bounding box center [774, 435] width 39 height 14
type input "[DATE]"
click at [1015, 283] on input "11:36" at bounding box center [1020, 285] width 100 height 30
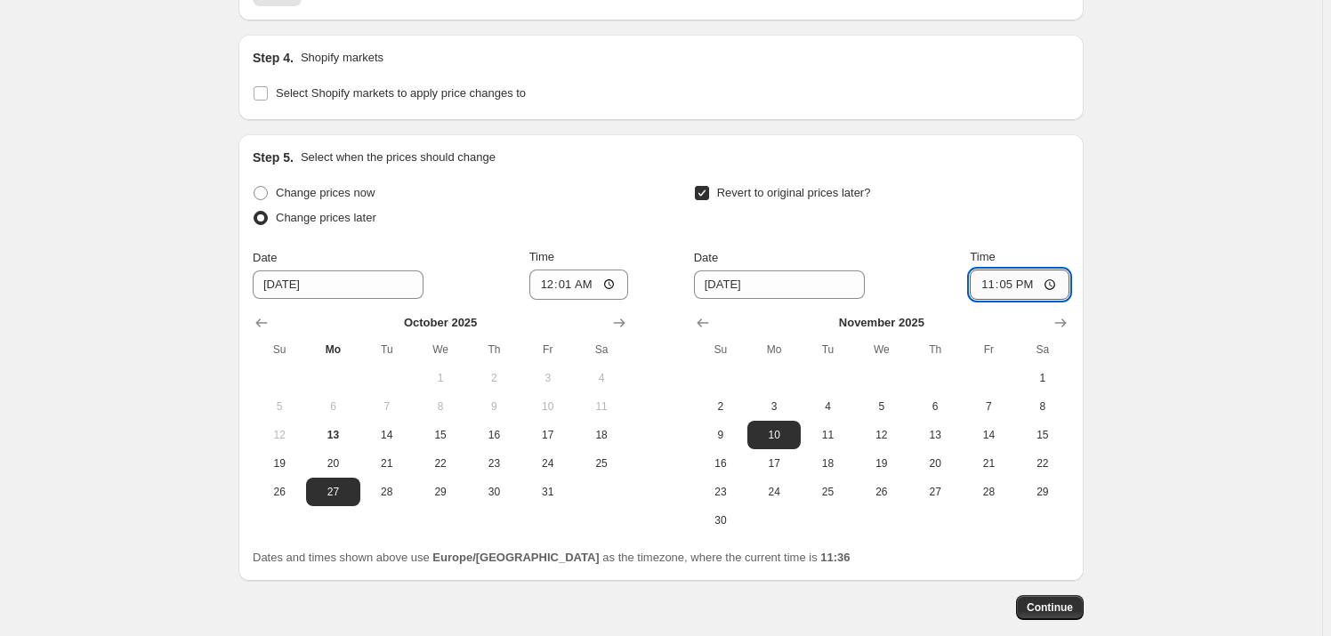
type input "23:59"
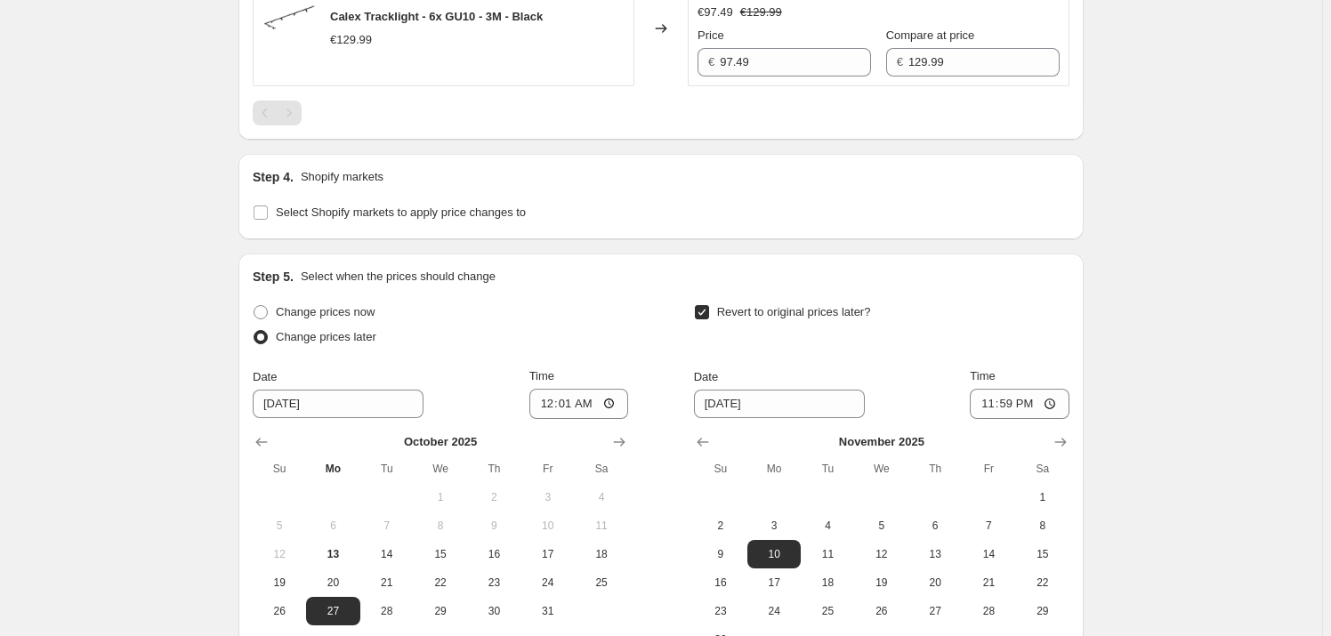
scroll to position [1394, 0]
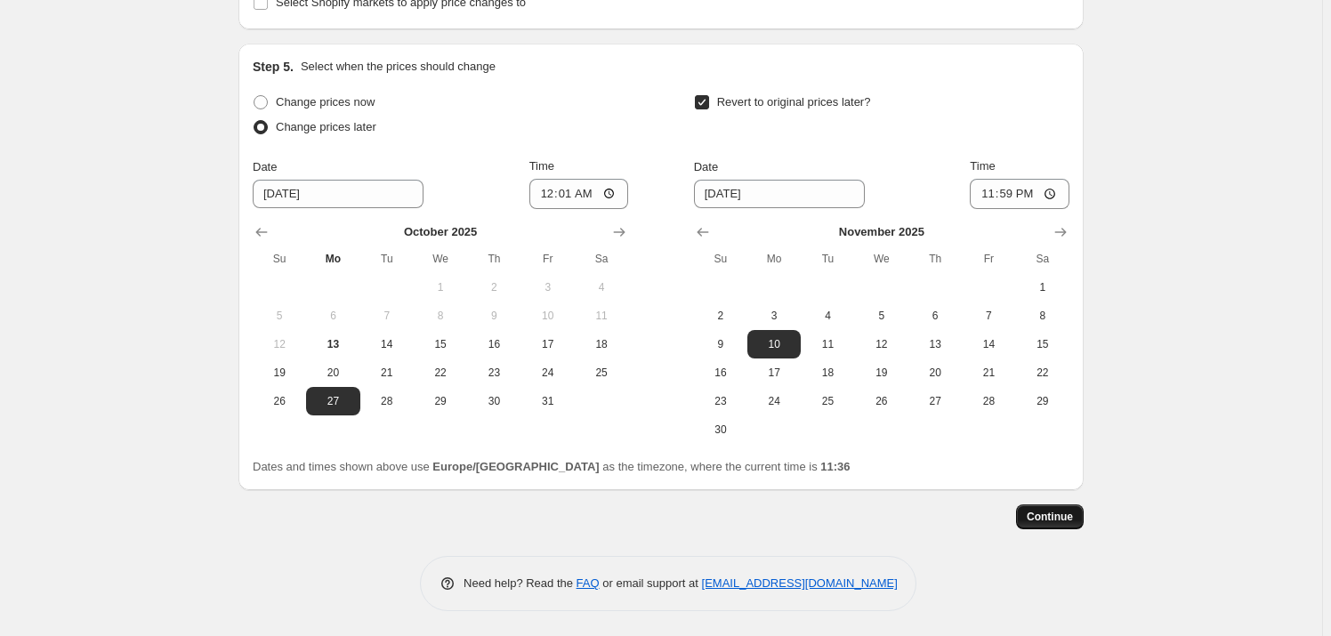
click at [1063, 514] on span "Continue" at bounding box center [1050, 517] width 46 height 14
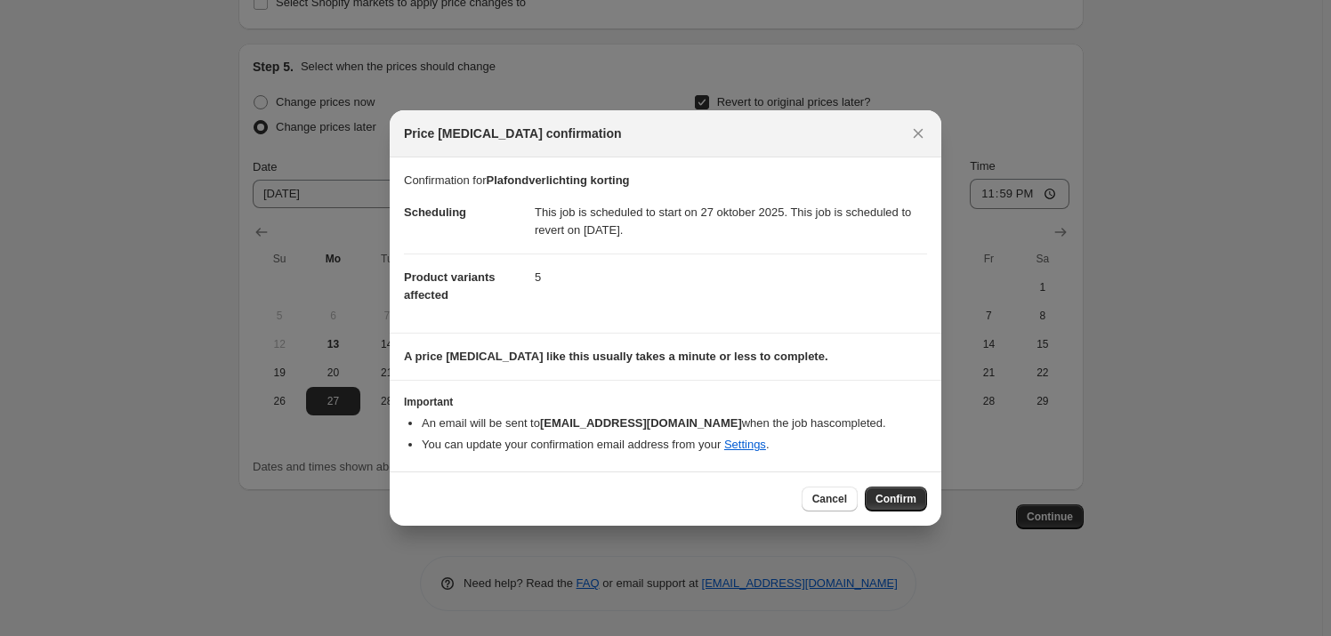
click at [898, 490] on button "Confirm" at bounding box center [896, 499] width 62 height 25
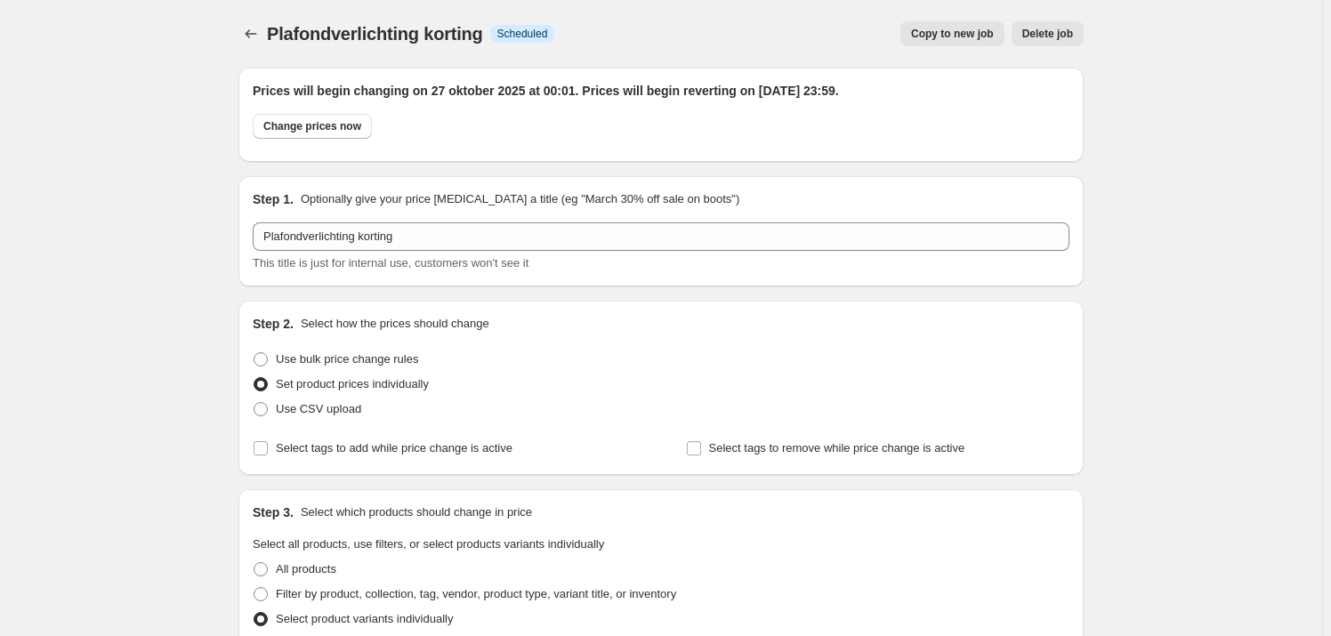
scroll to position [1394, 0]
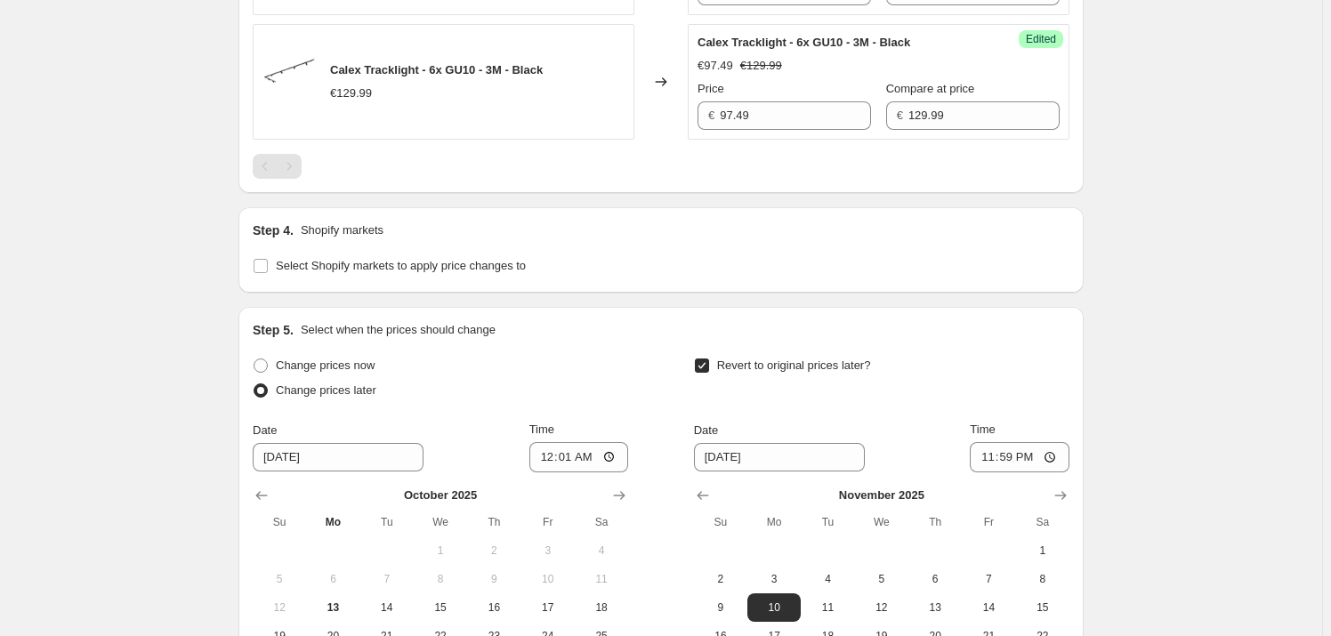
scroll to position [990, 0]
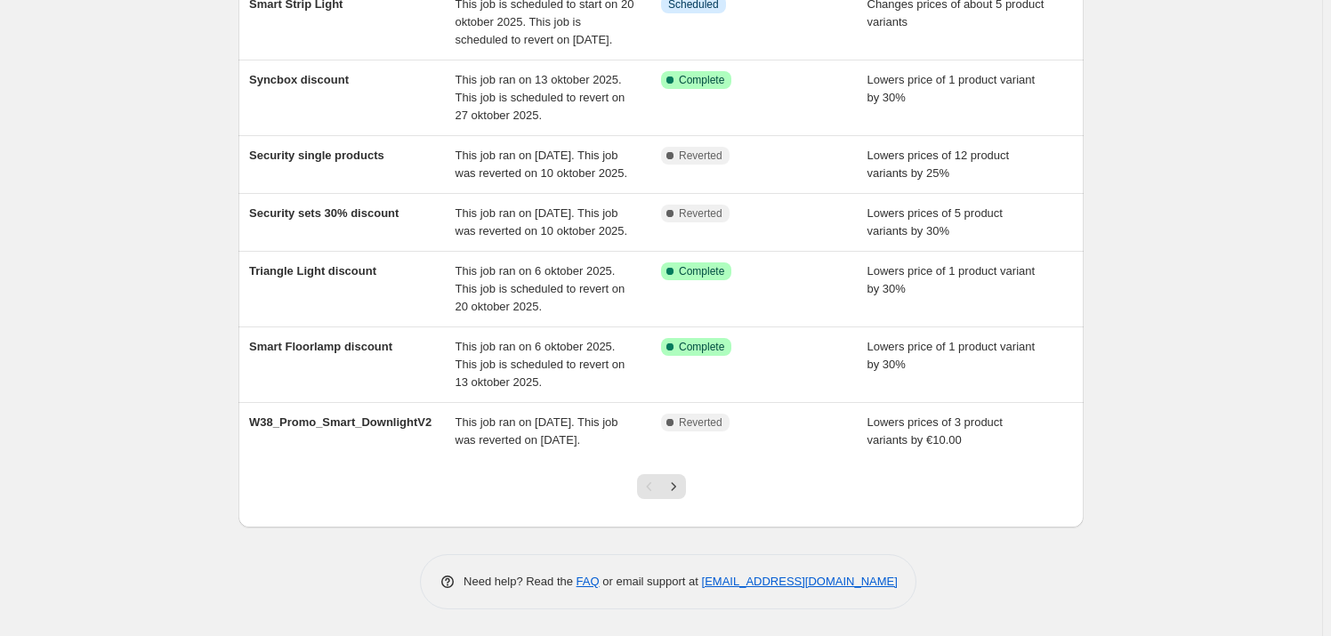
scroll to position [473, 0]
click at [669, 481] on icon "Next" at bounding box center [674, 487] width 18 height 18
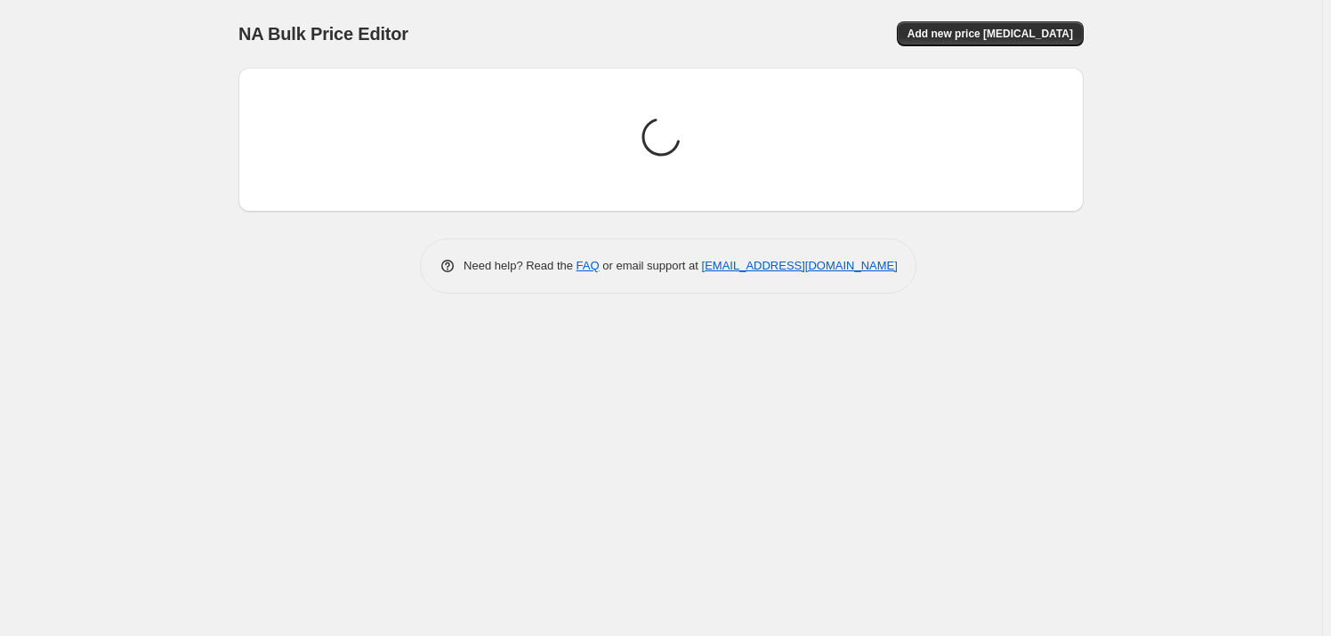
scroll to position [0, 0]
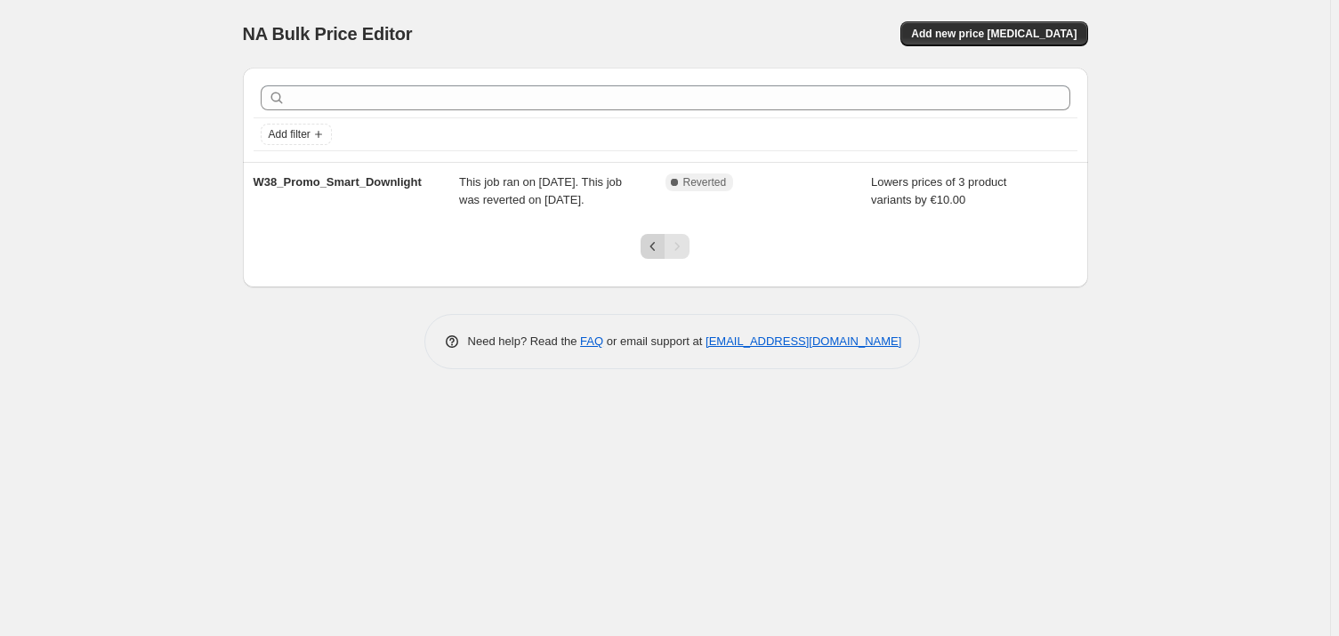
click at [652, 255] on icon "Previous" at bounding box center [653, 247] width 18 height 18
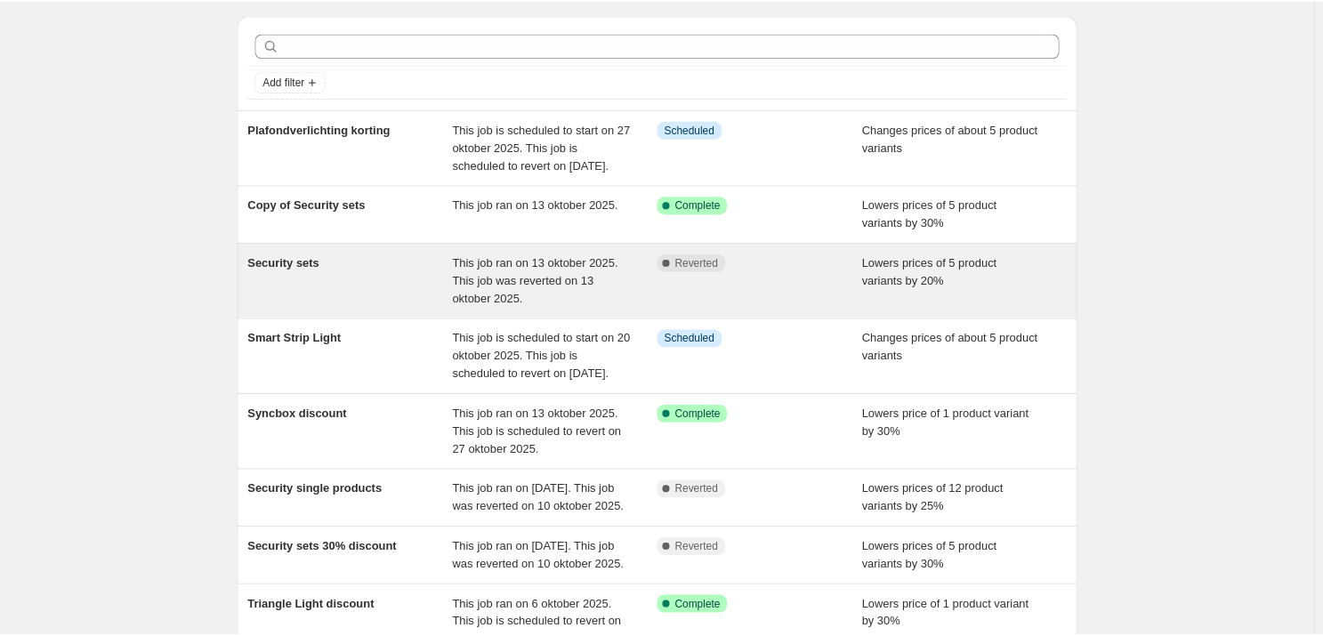
scroll to position [80, 0]
